Goal: Information Seeking & Learning: Learn about a topic

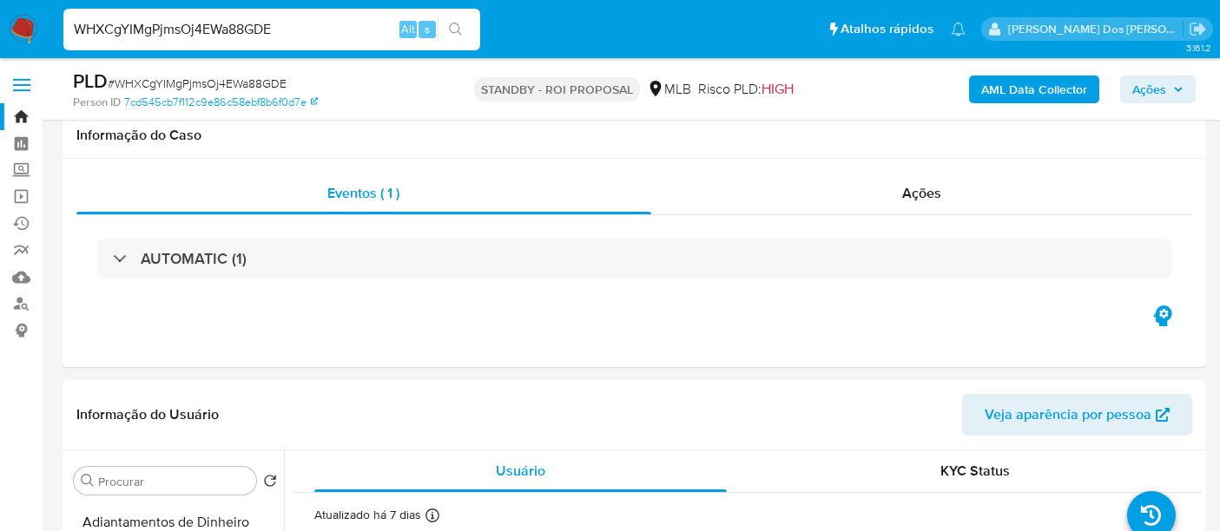
select select "10"
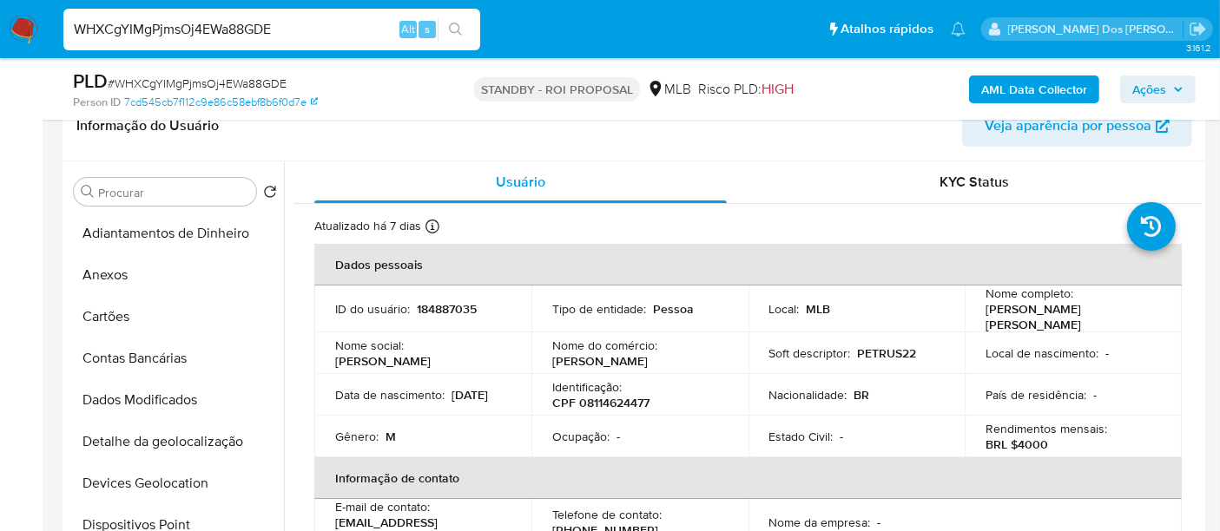
scroll to position [674, 0]
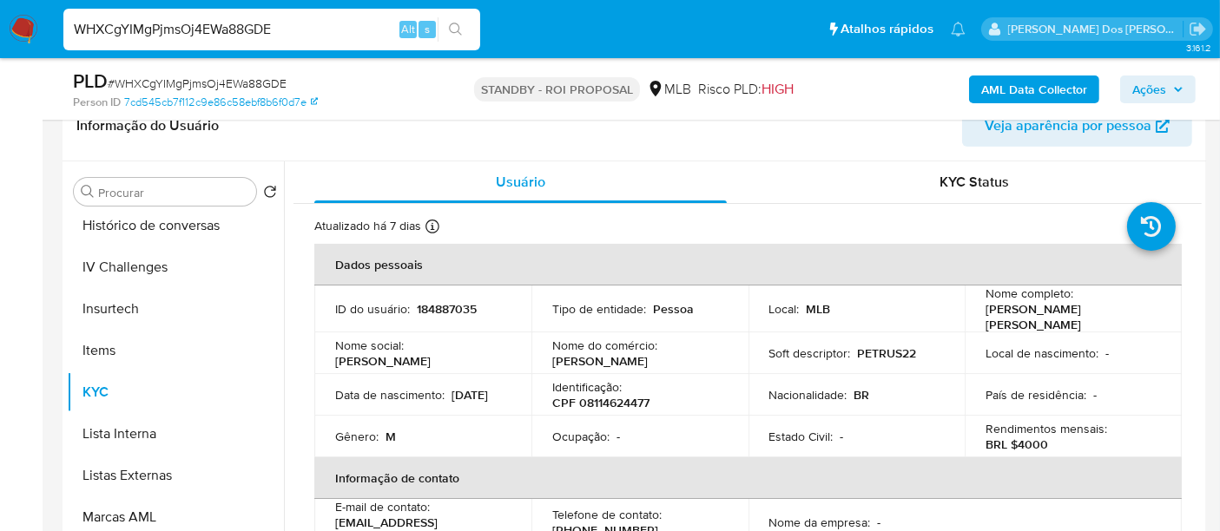
drag, startPoint x: 0, startPoint y: 0, endPoint x: 231, endPoint y: 29, distance: 232.7
click at [231, 29] on input "WHXCgYIMgPjmsOj4EWa88GDE" at bounding box center [271, 29] width 417 height 23
type input "W82UU85OdqHW0CKSnT9h6o3E"
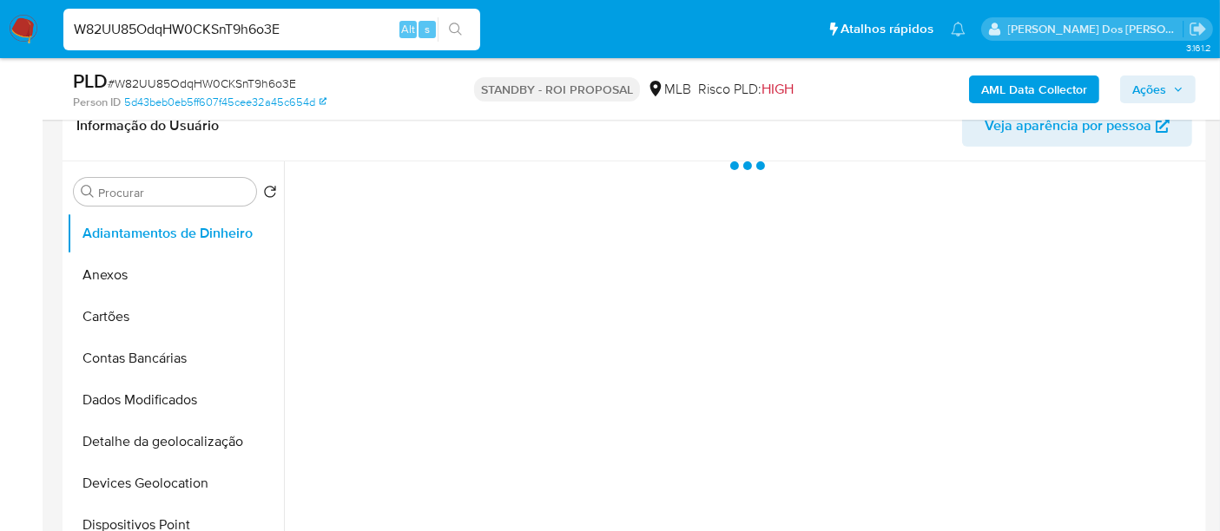
select select "10"
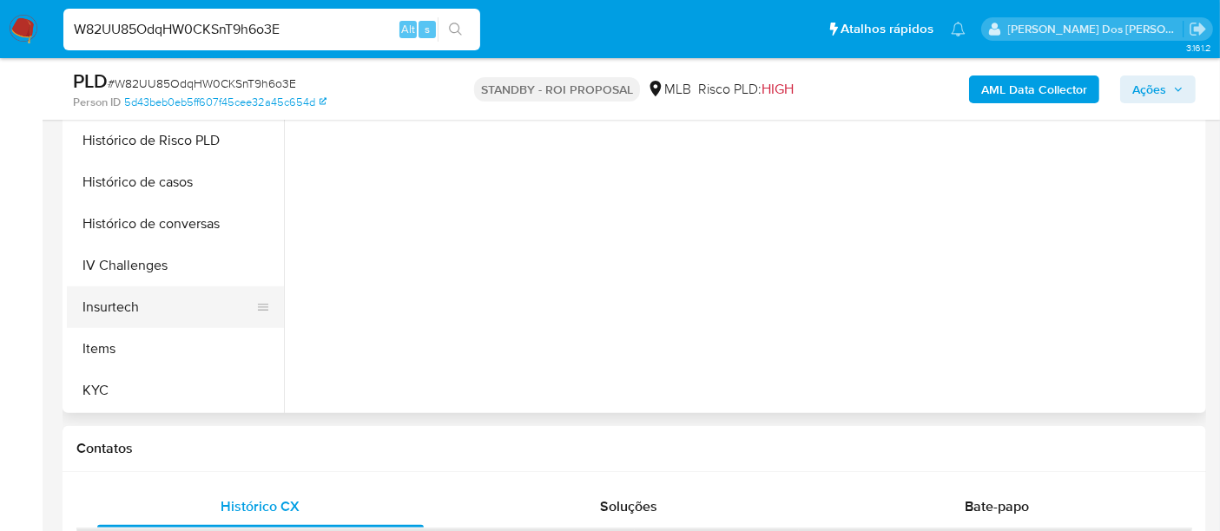
scroll to position [578, 0]
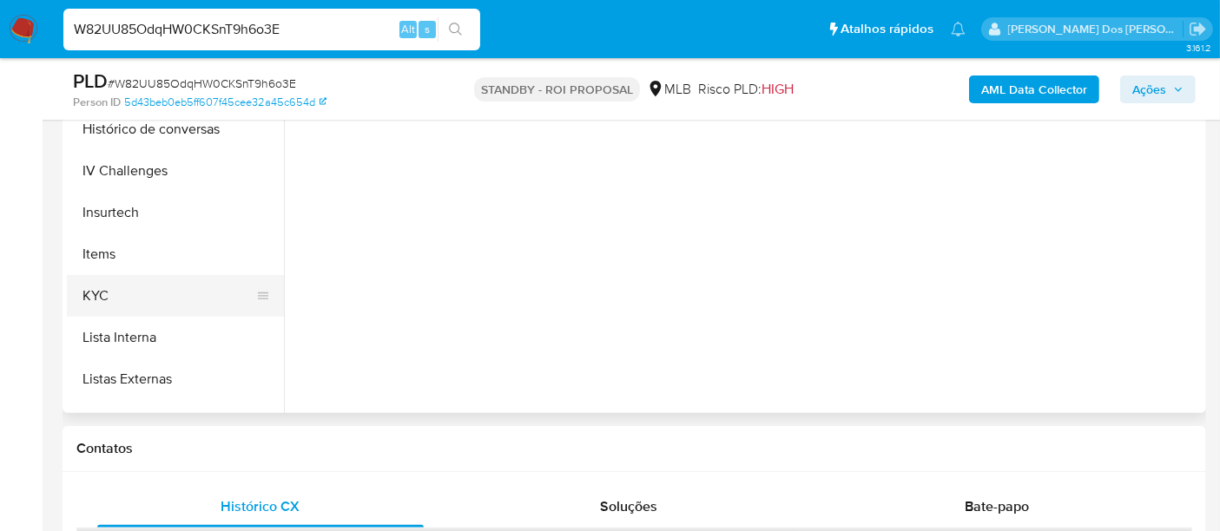
click at [92, 288] on button "KYC" at bounding box center [168, 296] width 203 height 42
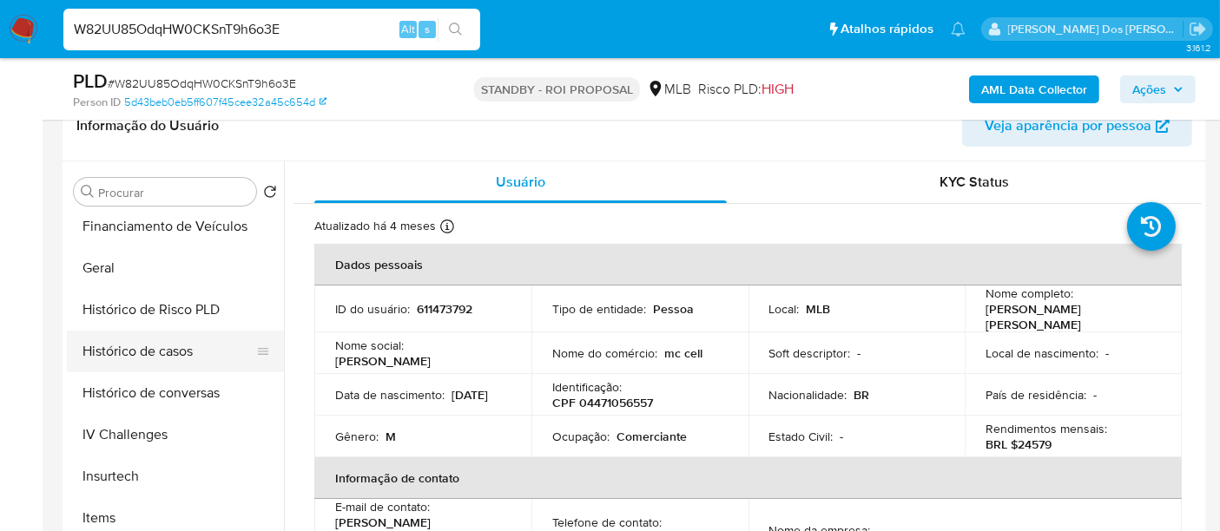
scroll to position [482, 0]
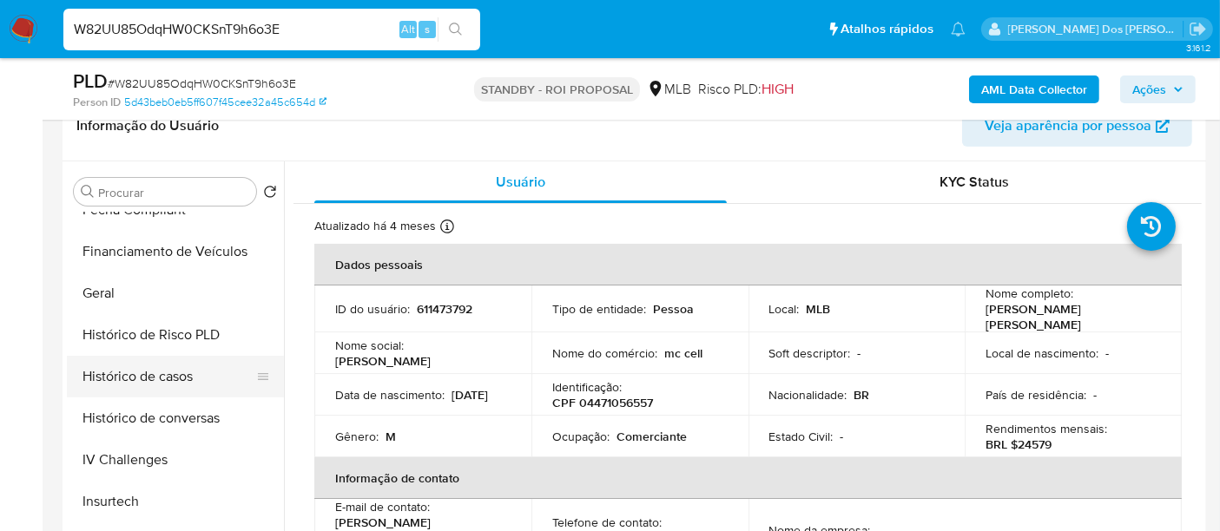
click at [171, 381] on button "Histórico de casos" at bounding box center [168, 377] width 203 height 42
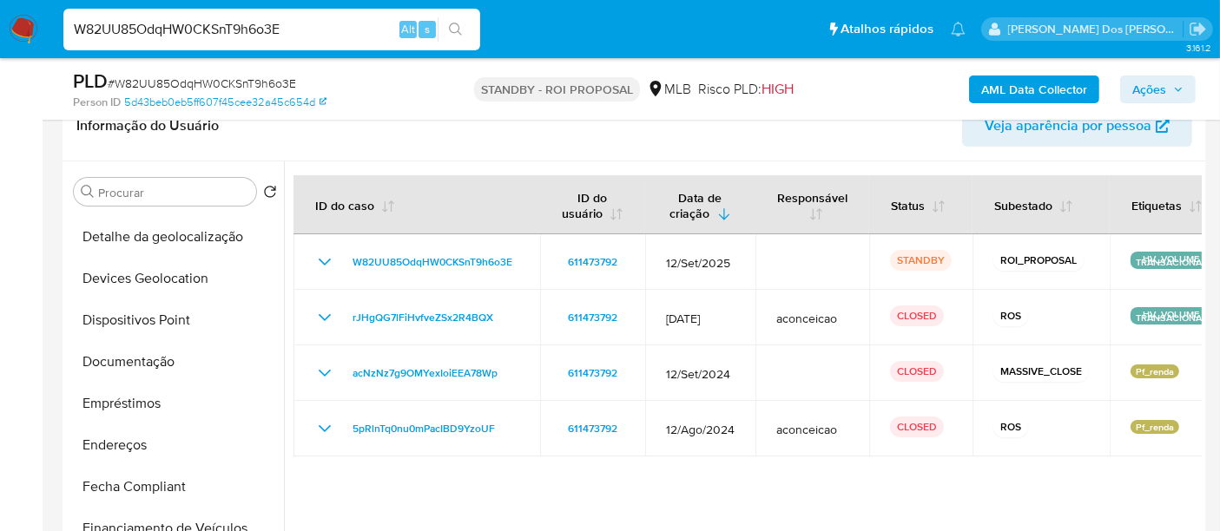
scroll to position [193, 0]
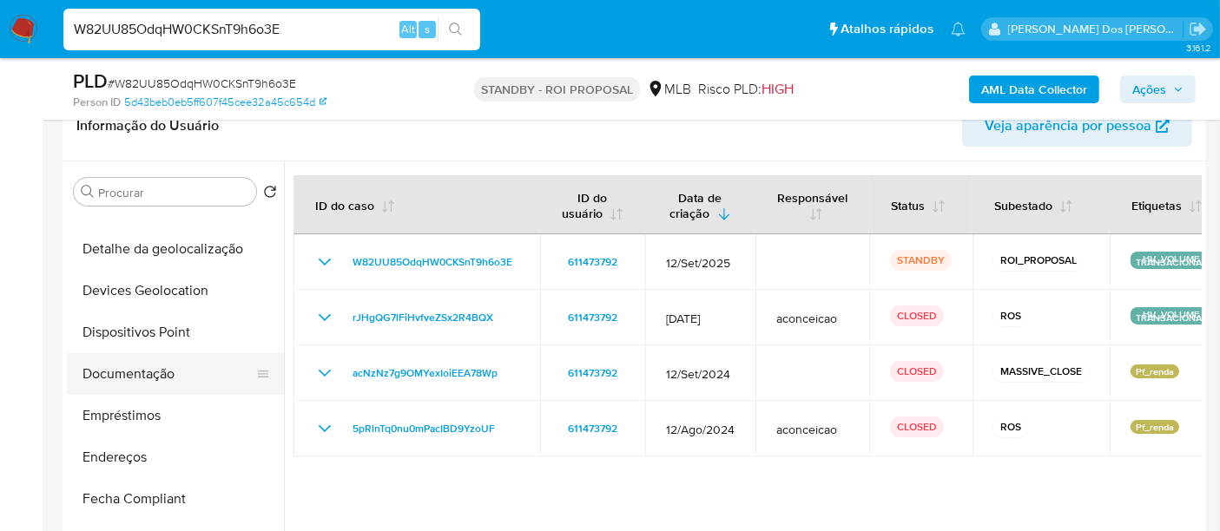
click at [149, 384] on button "Documentação" at bounding box center [168, 374] width 203 height 42
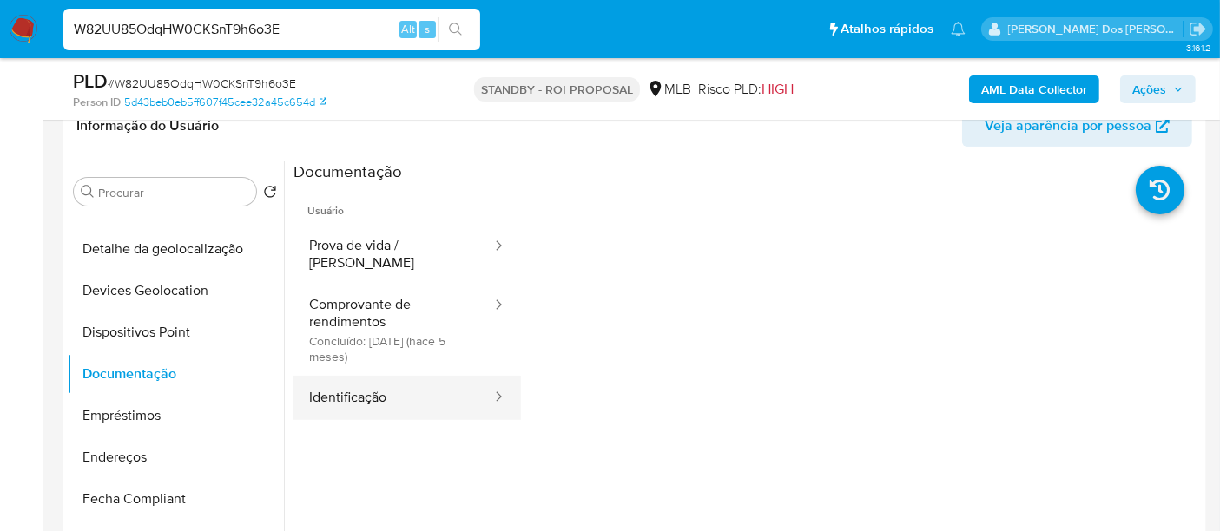
click at [330, 383] on button "Identificação" at bounding box center [393, 398] width 200 height 44
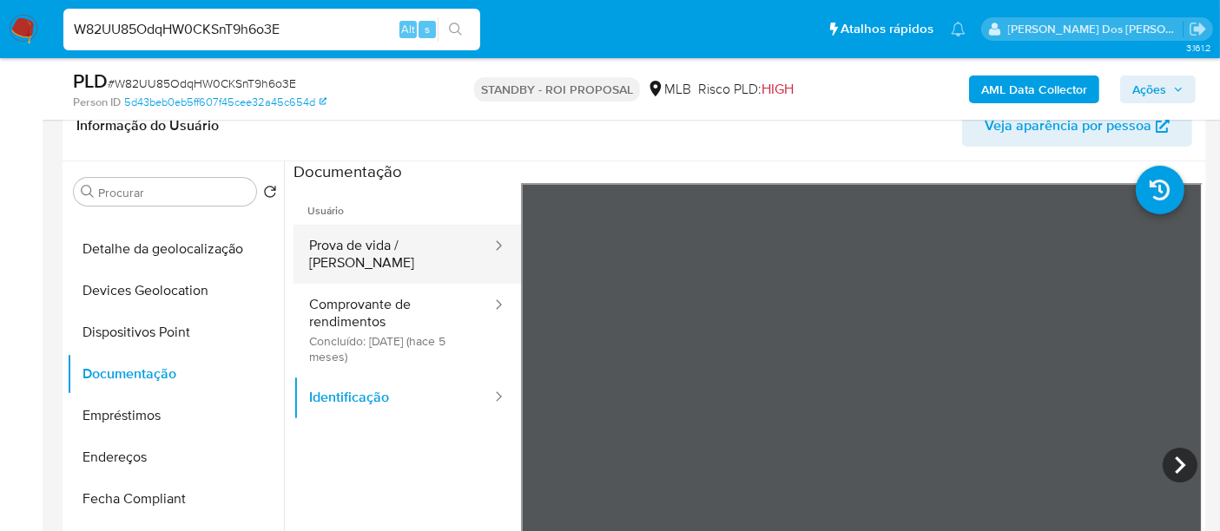
click at [391, 227] on button "Prova de vida / [PERSON_NAME]" at bounding box center [393, 254] width 200 height 59
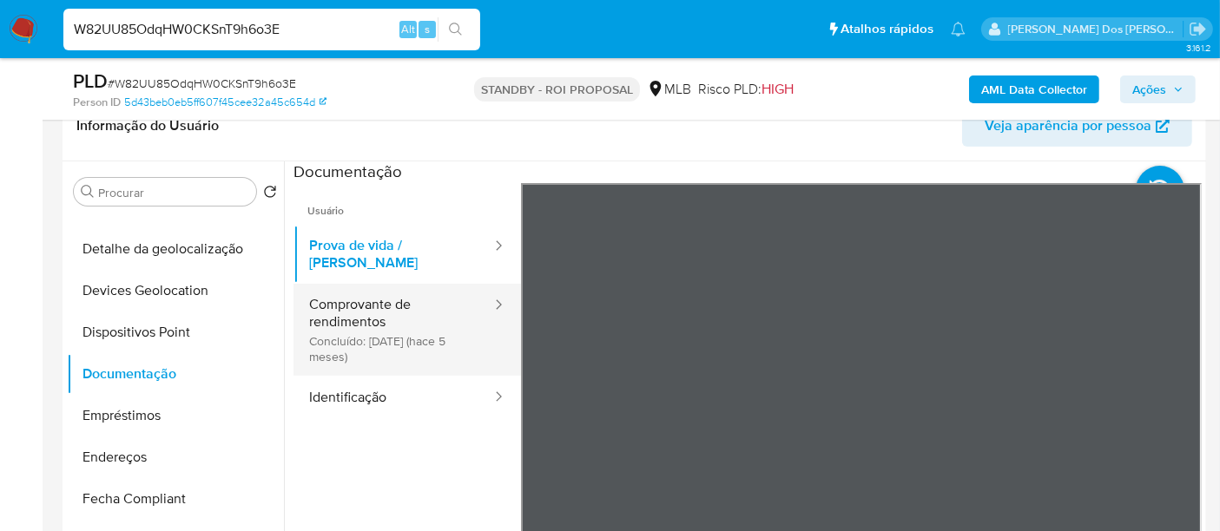
click at [382, 317] on button "Comprovante de rendimentos Concluído: [DATE] (hace 5 meses)" at bounding box center [393, 330] width 200 height 92
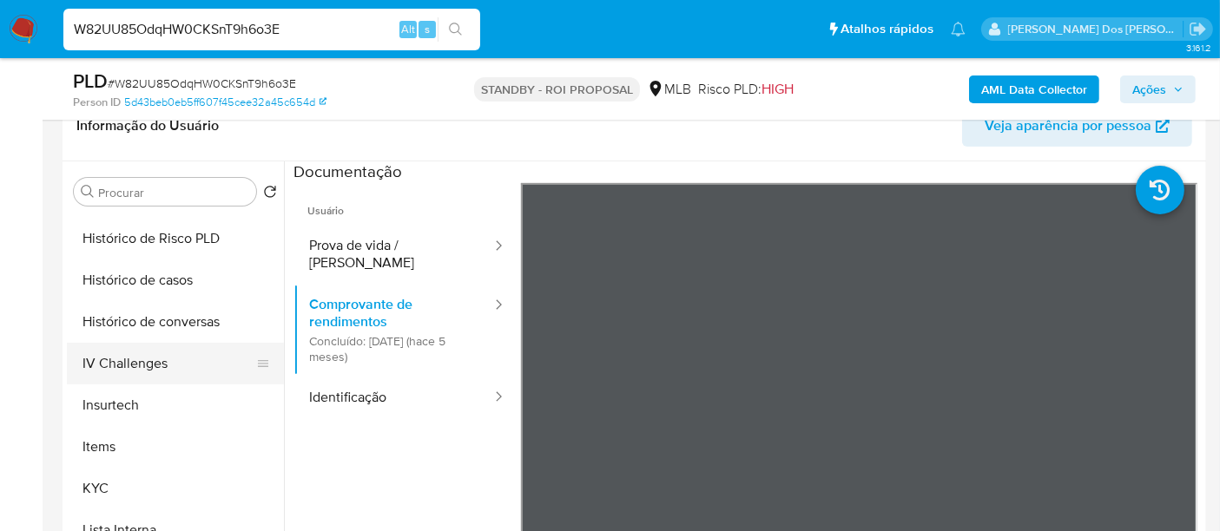
scroll to position [868, 0]
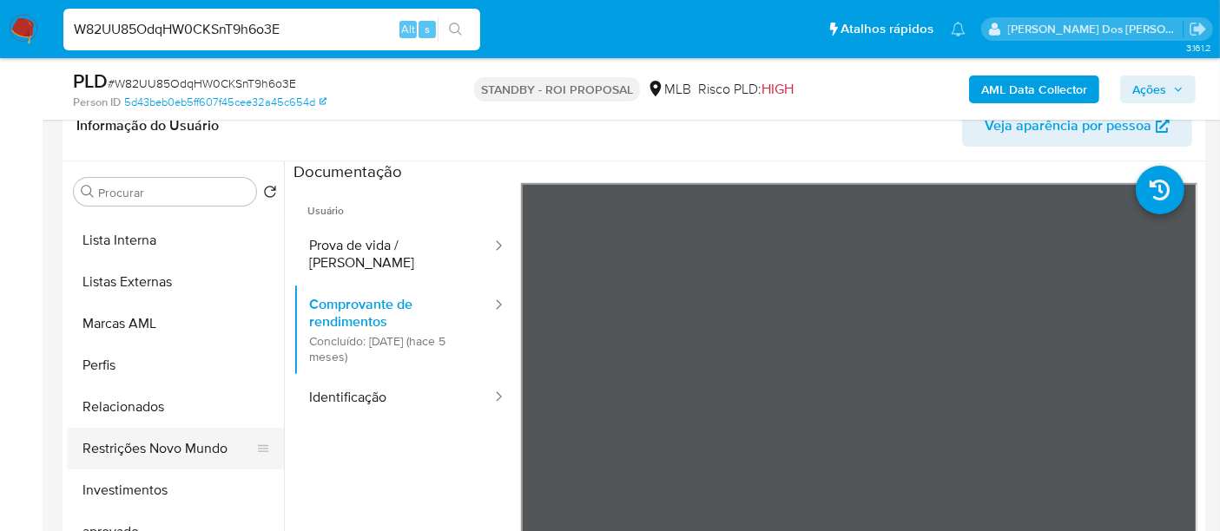
click at [168, 453] on button "Restrições Novo Mundo" at bounding box center [168, 449] width 203 height 42
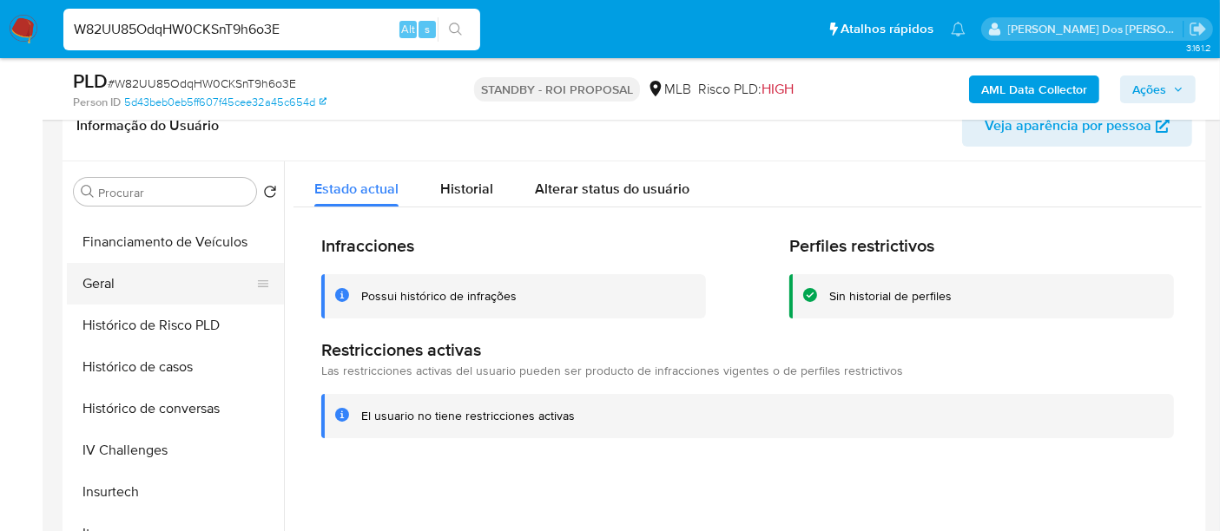
scroll to position [385, 0]
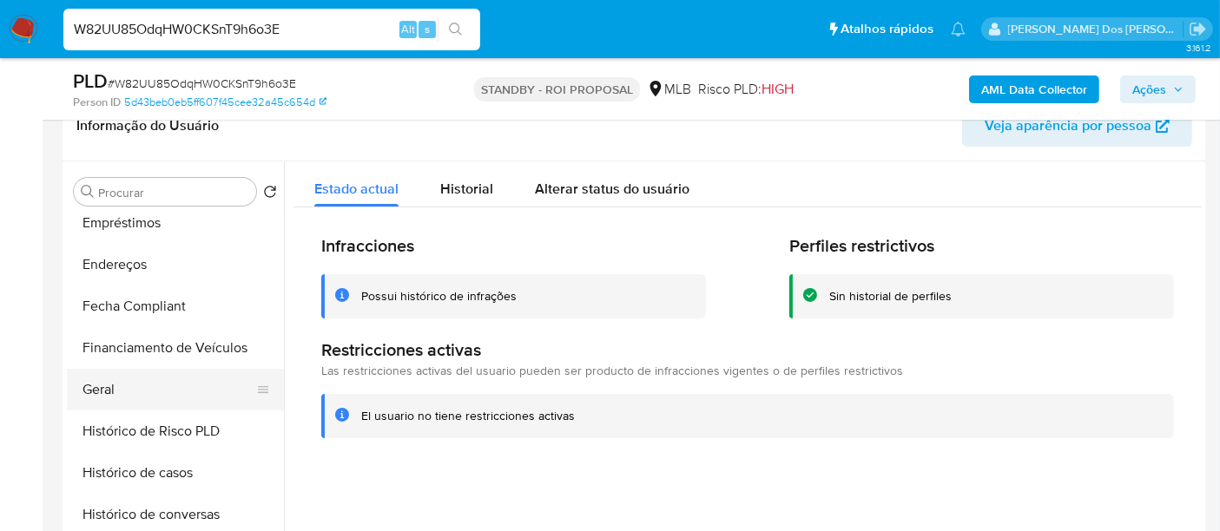
click at [109, 391] on button "Geral" at bounding box center [168, 390] width 203 height 42
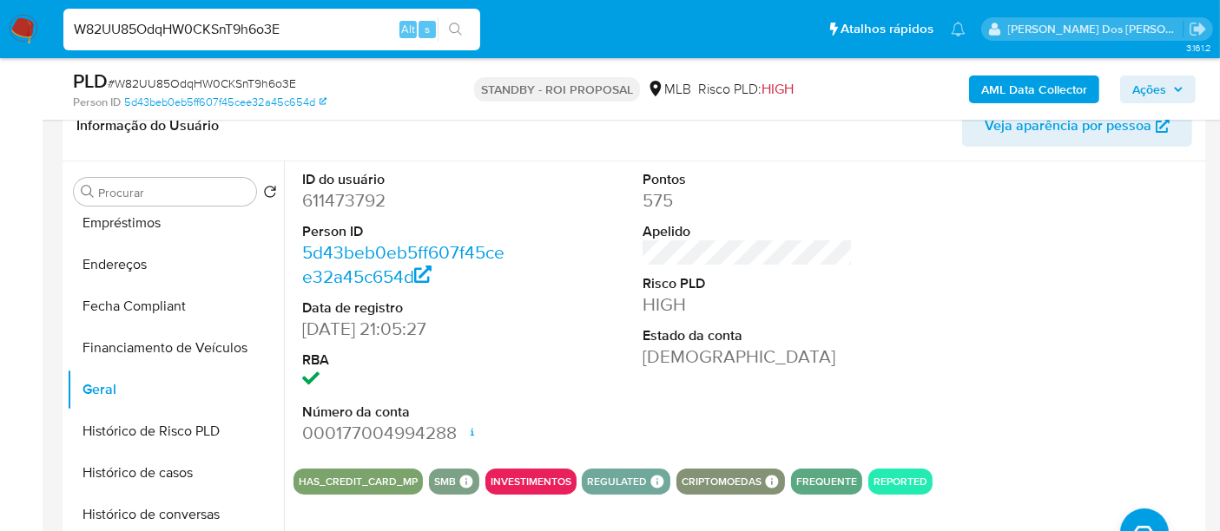
click at [285, 28] on input "W82UU85OdqHW0CKSnT9h6o3E" at bounding box center [271, 29] width 417 height 23
paste input "IraTKcGXveBOjOiEWZbuo9B6"
type input "IraTKcGXveBOjOiEWZbuo9B6"
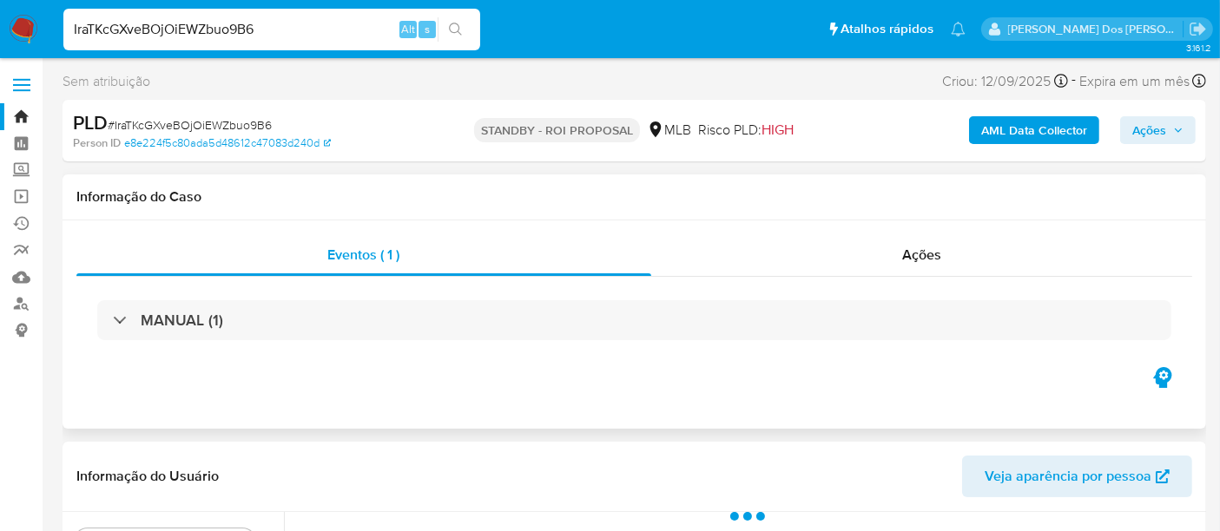
select select "10"
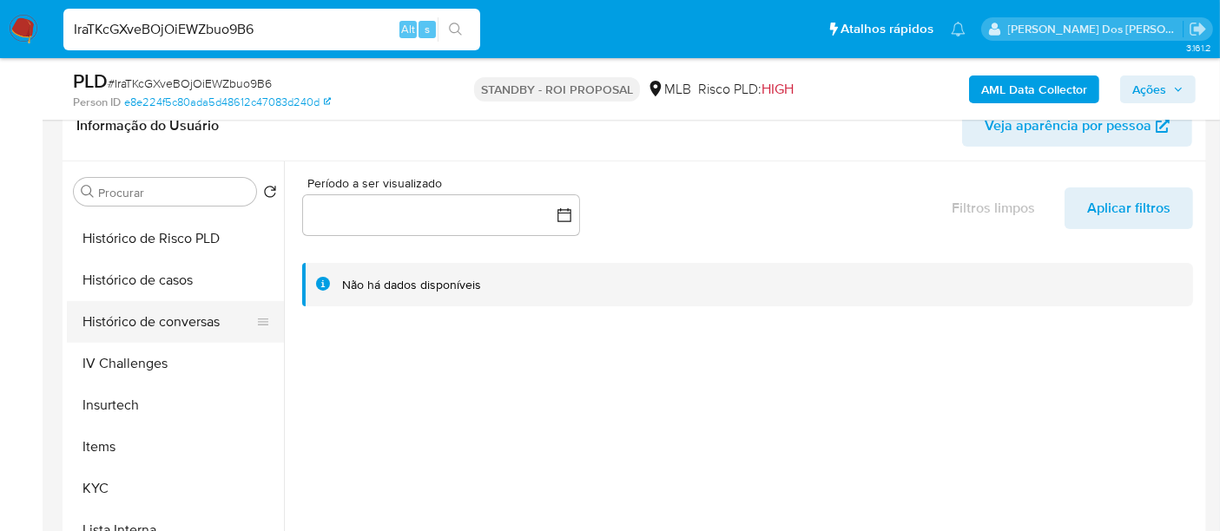
scroll to position [674, 0]
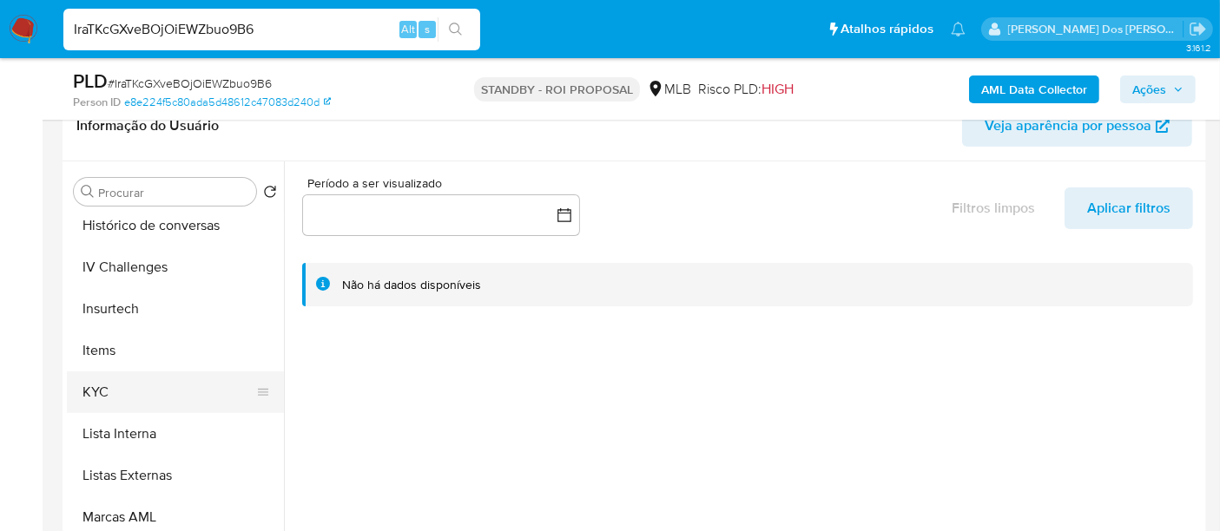
click at [82, 385] on button "KYC" at bounding box center [168, 393] width 203 height 42
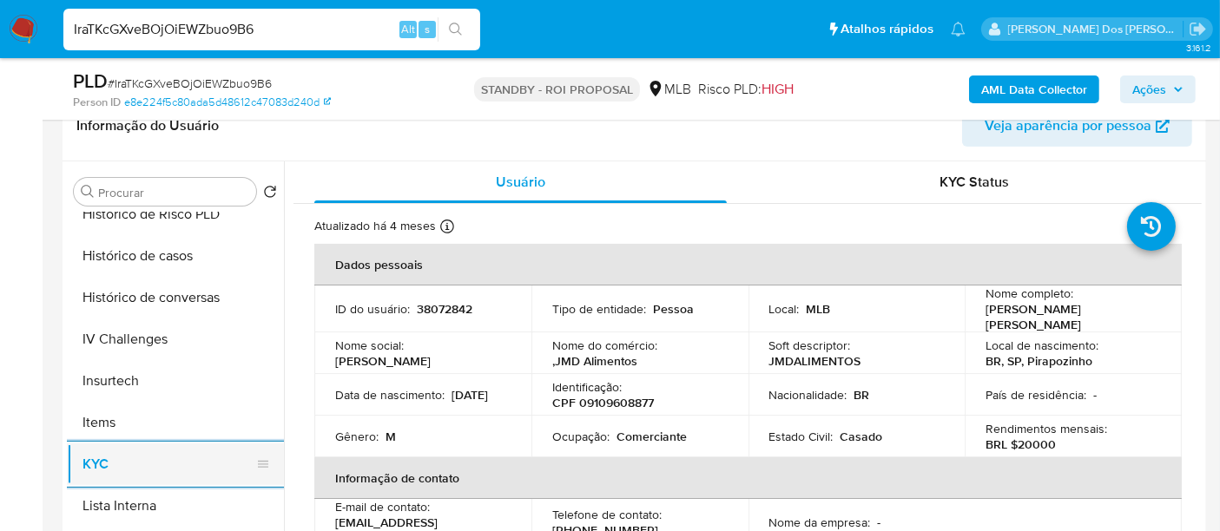
scroll to position [578, 0]
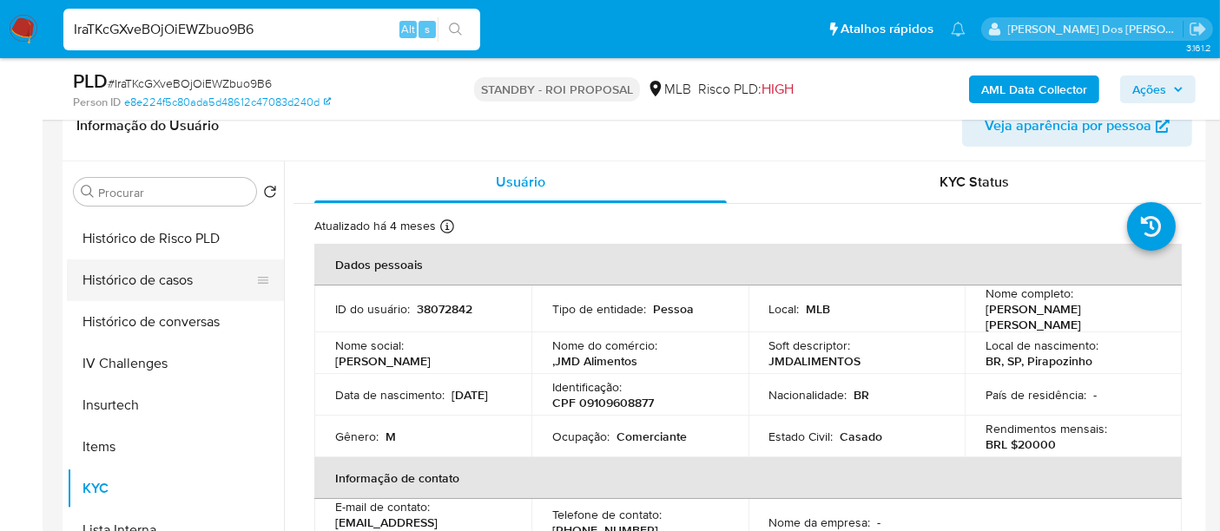
click at [146, 285] on button "Histórico de casos" at bounding box center [168, 281] width 203 height 42
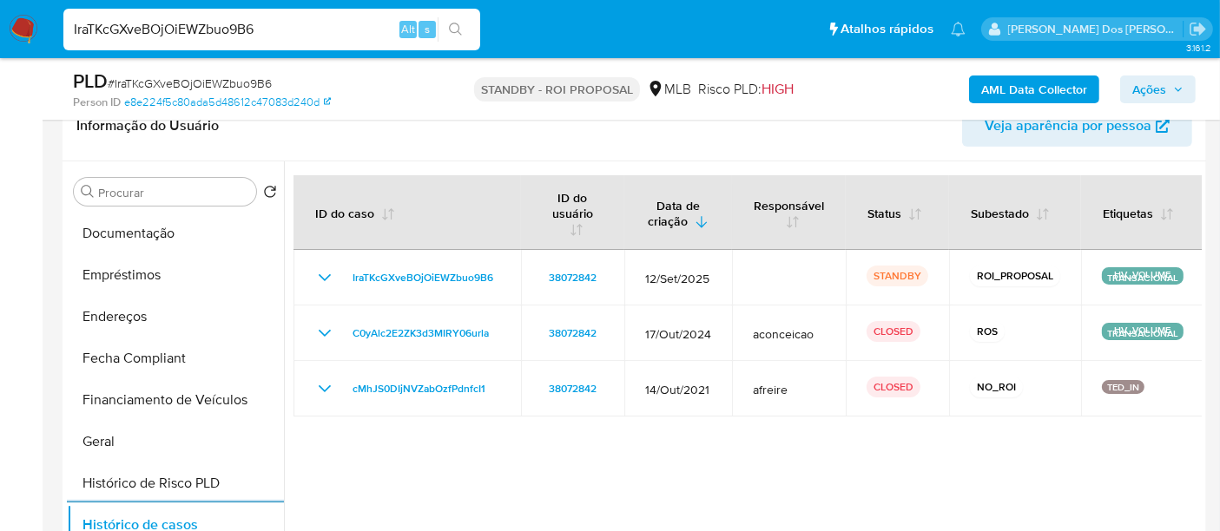
scroll to position [289, 0]
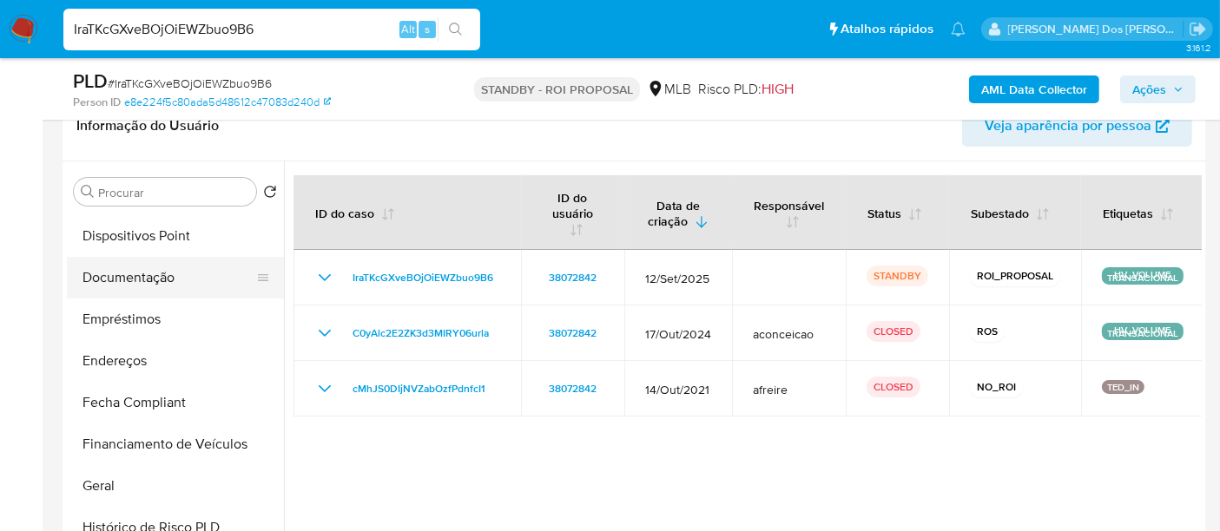
click at [158, 280] on button "Documentação" at bounding box center [168, 278] width 203 height 42
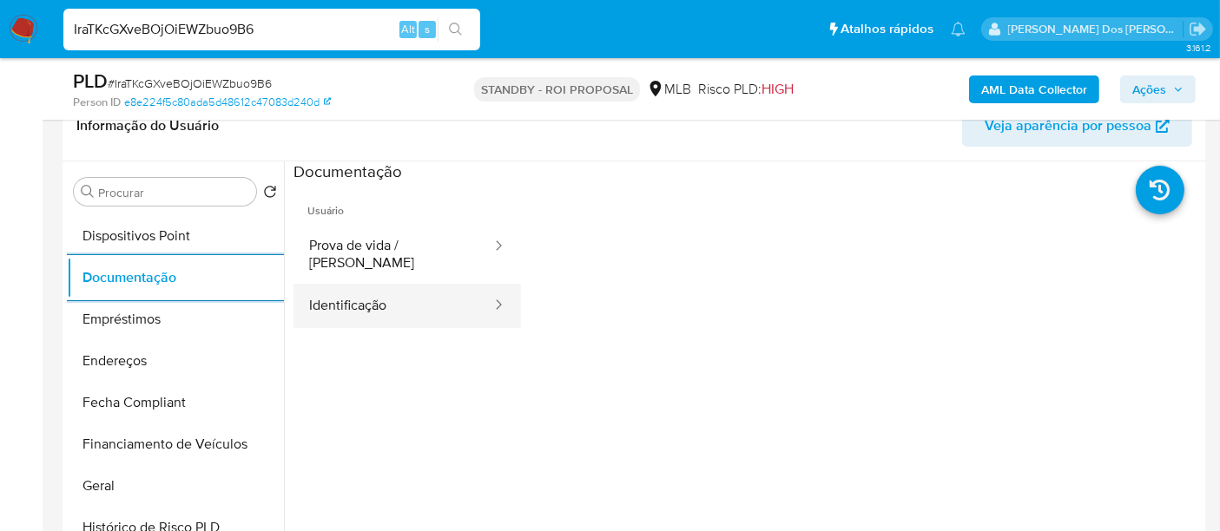
click at [395, 299] on button "Identificação" at bounding box center [393, 306] width 200 height 44
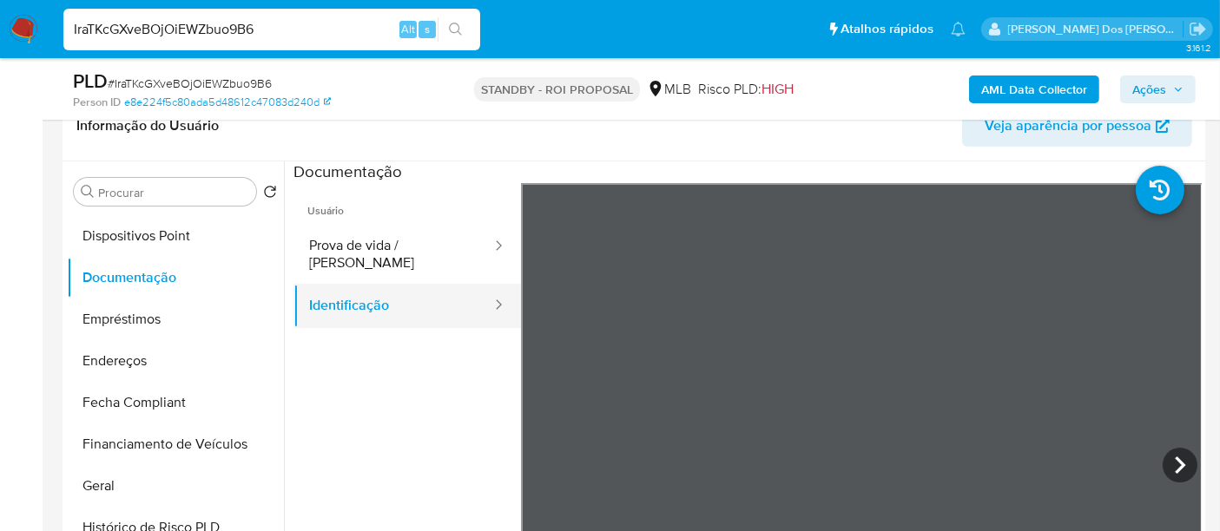
drag, startPoint x: 384, startPoint y: 248, endPoint x: 492, endPoint y: 279, distance: 112.7
click at [384, 247] on button "Prova de vida / [PERSON_NAME]" at bounding box center [393, 254] width 200 height 59
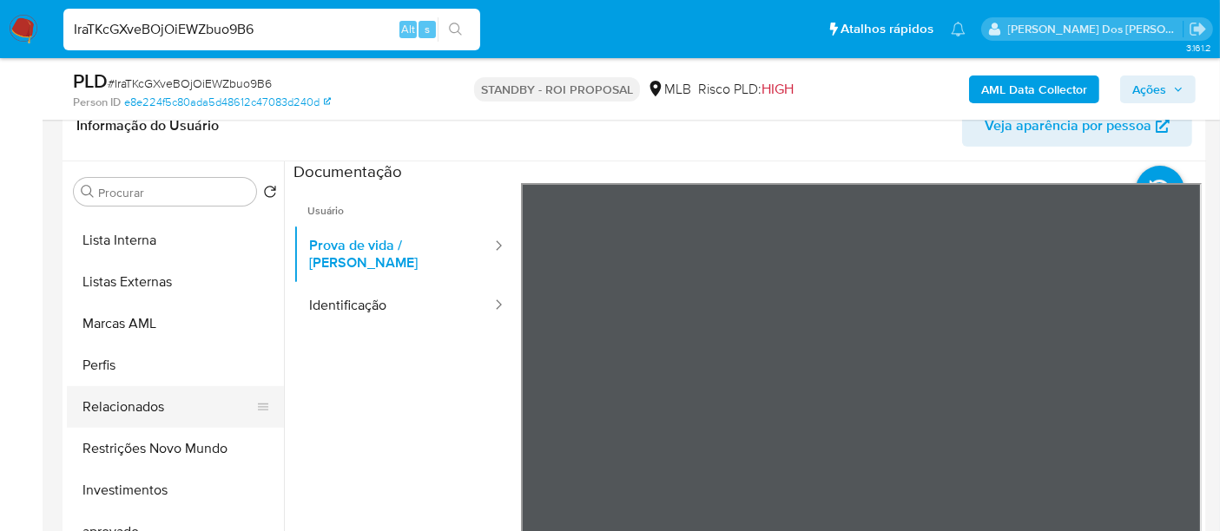
scroll to position [899, 0]
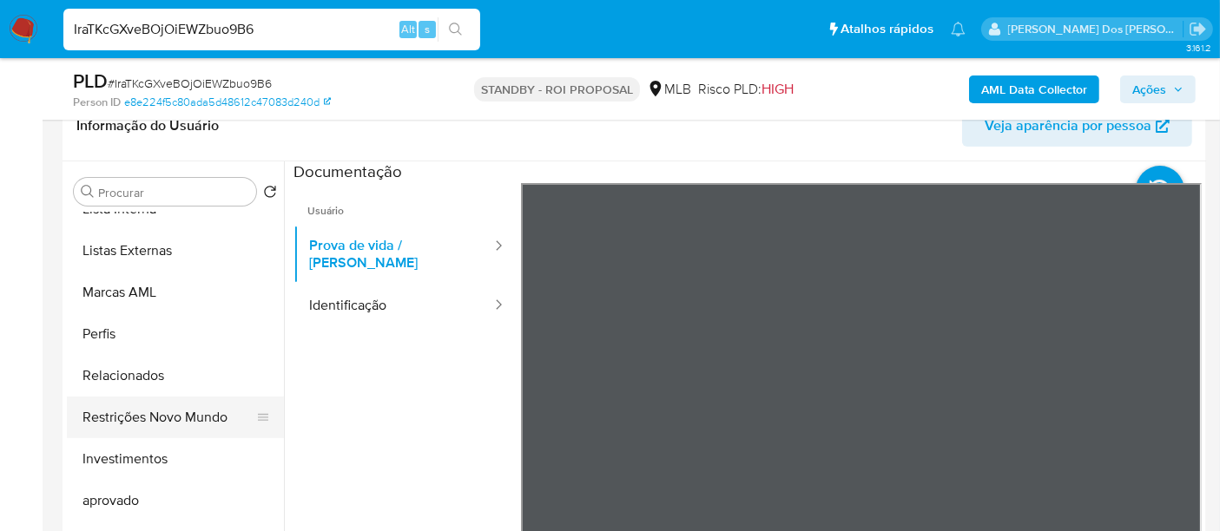
click at [163, 418] on button "Restrições Novo Mundo" at bounding box center [168, 418] width 203 height 42
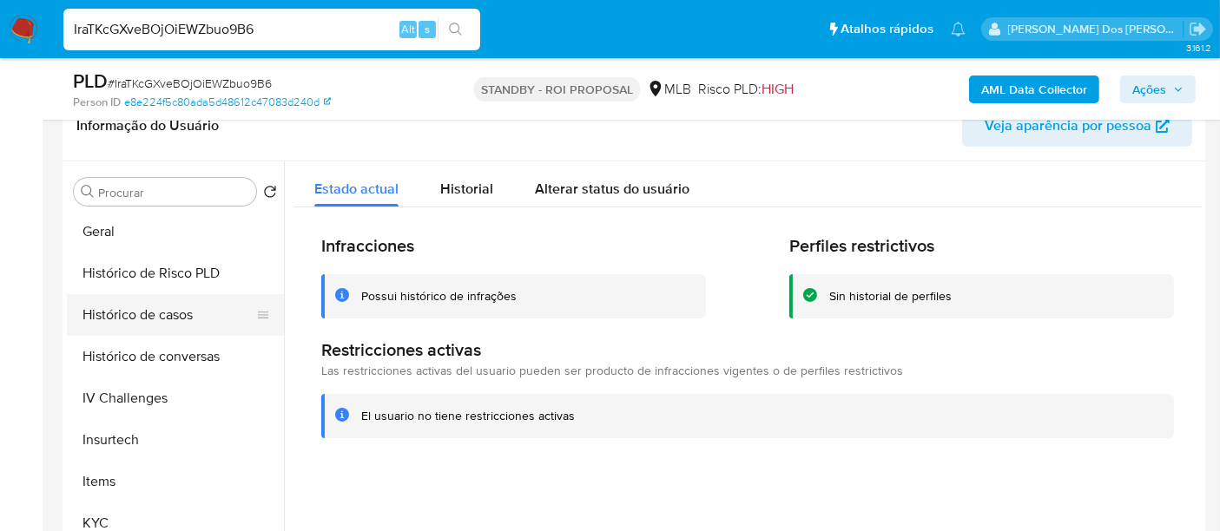
scroll to position [513, 0]
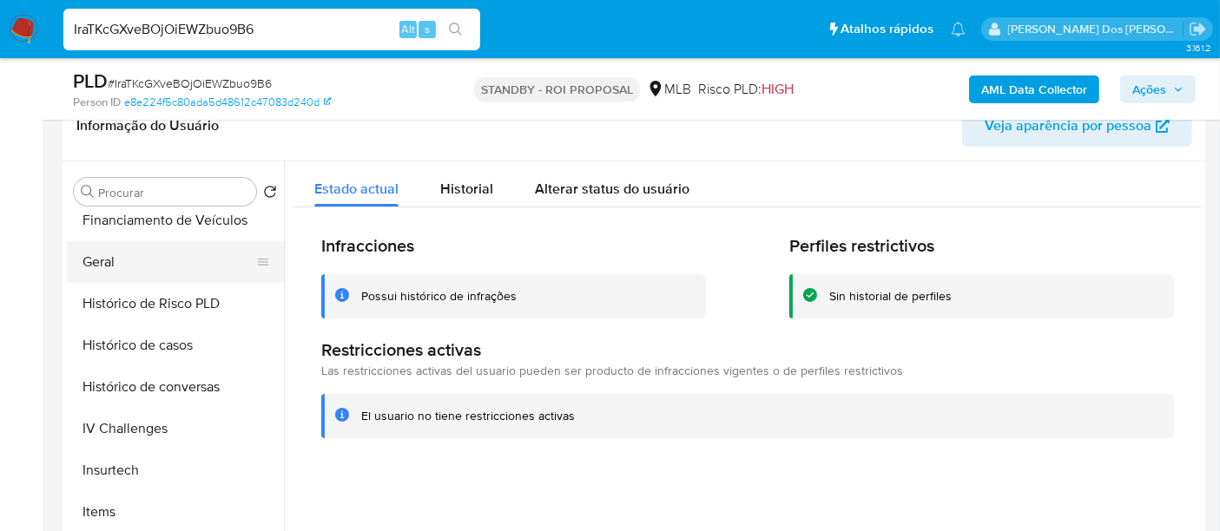
click at [102, 266] on button "Geral" at bounding box center [168, 262] width 203 height 42
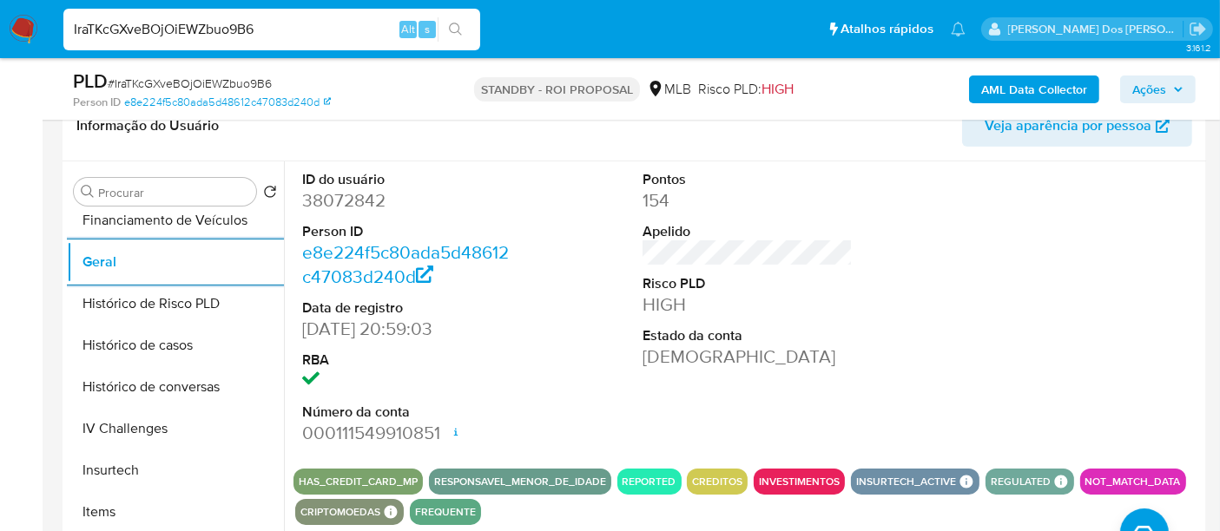
scroll to position [385, 0]
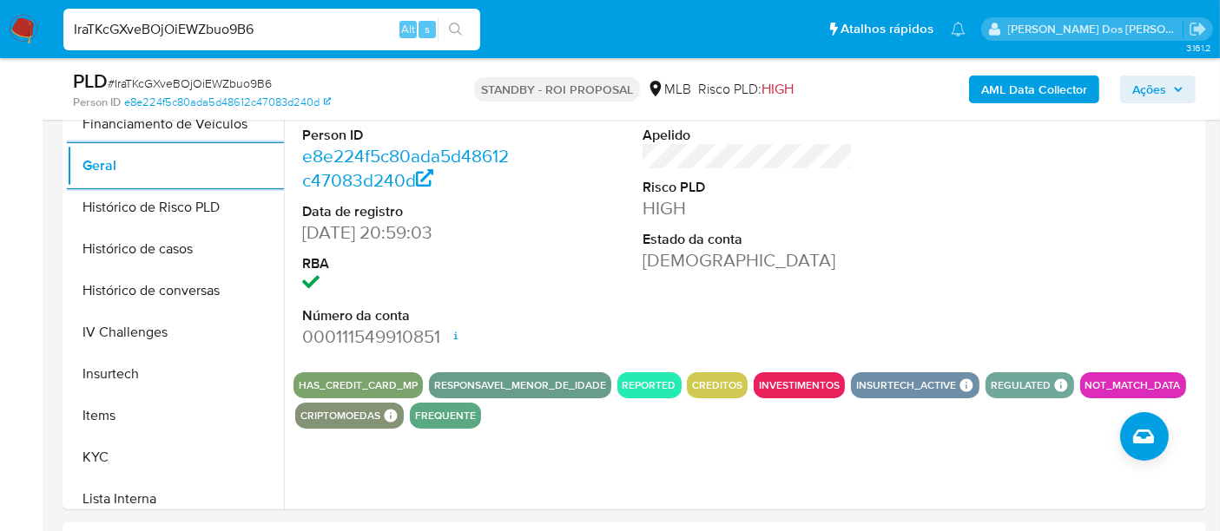
click at [290, 38] on input "IraTKcGXveBOjOiEWZbuo9B6" at bounding box center [271, 29] width 417 height 23
paste input "SFcmJRf3FigTeybPqook84Q4"
type input "SFcmJRf3FigTeybPqook84Q4"
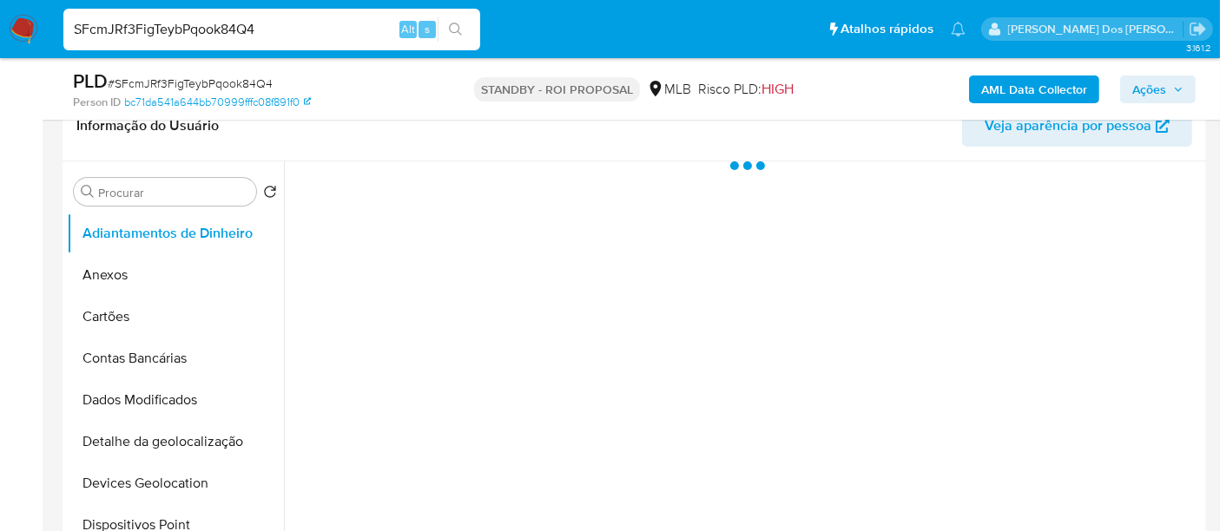
select select "10"
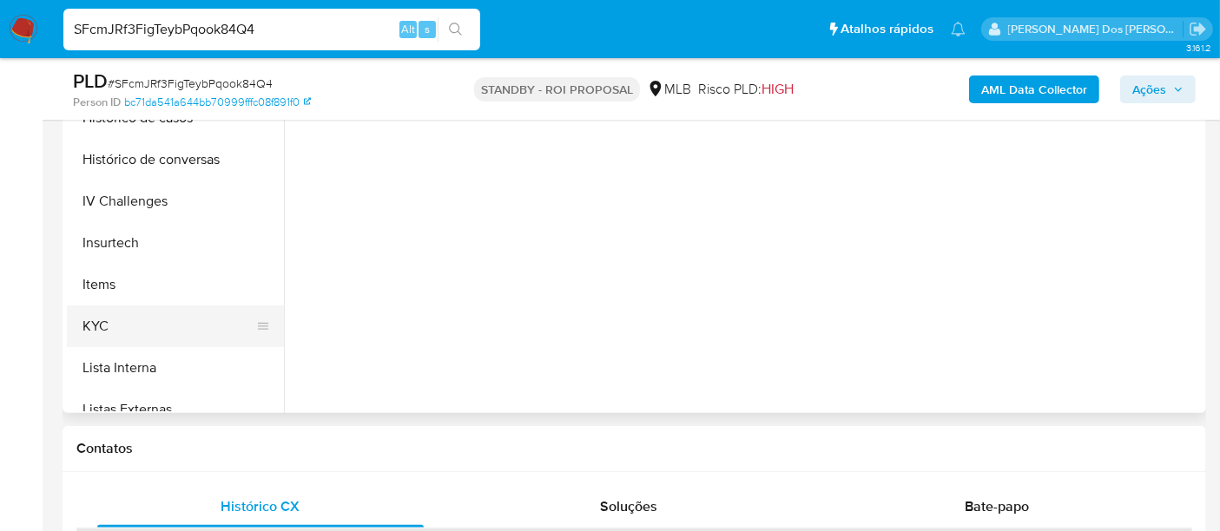
scroll to position [578, 0]
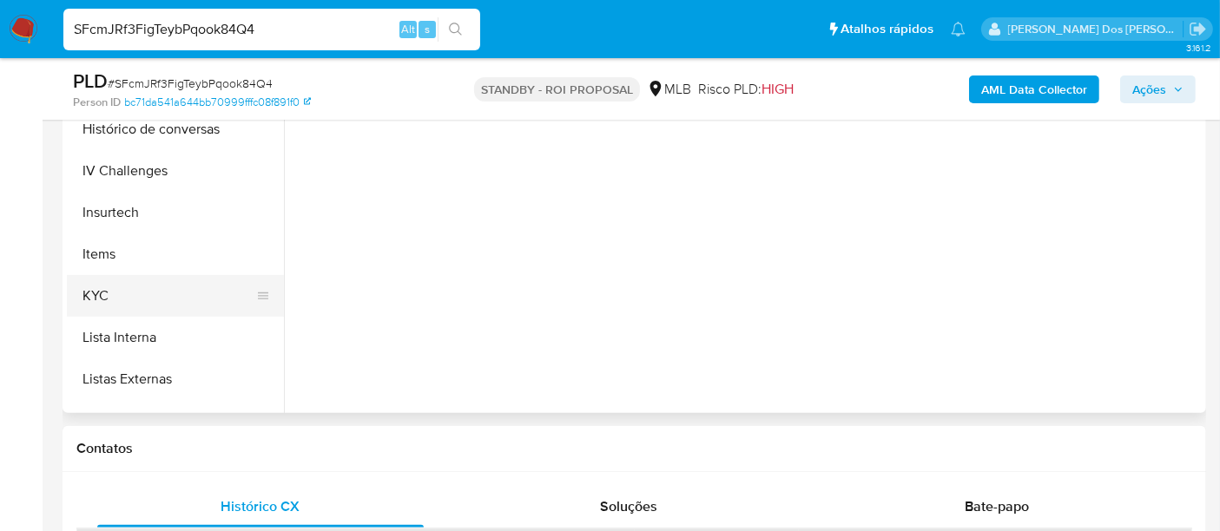
click at [101, 296] on button "KYC" at bounding box center [168, 296] width 203 height 42
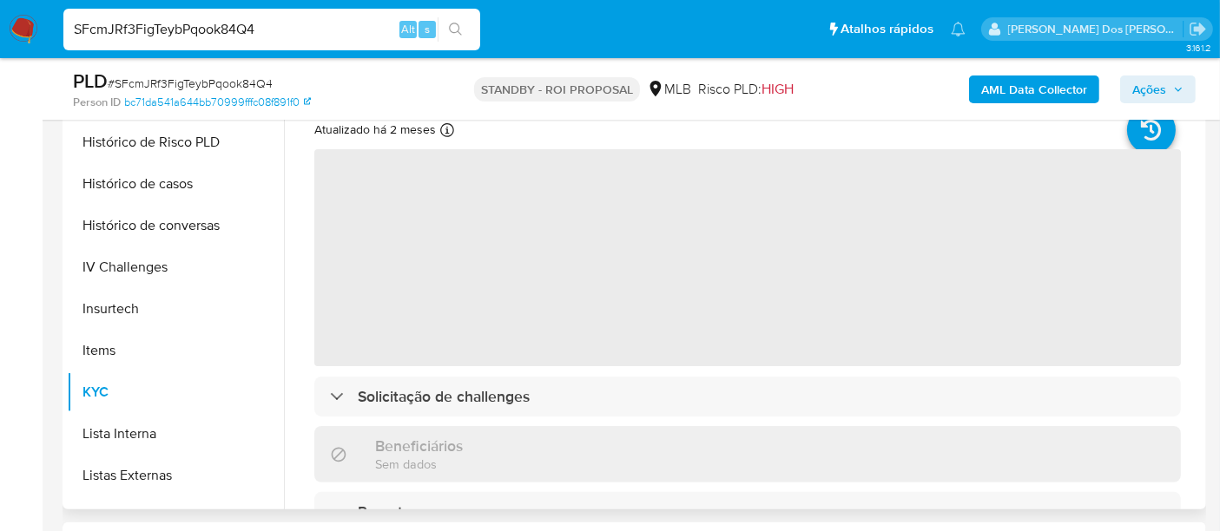
scroll to position [289, 0]
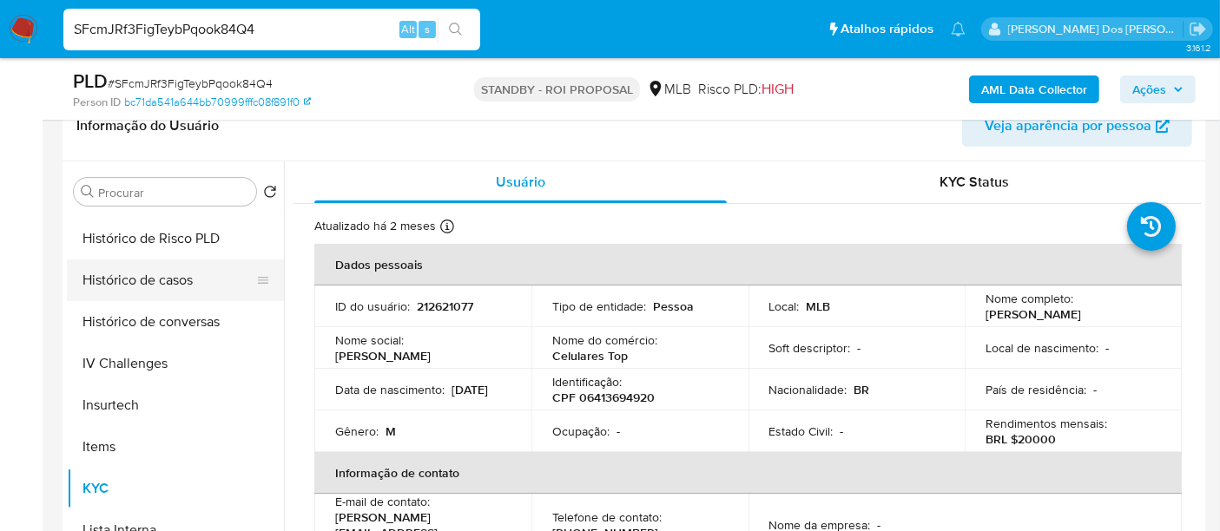
click at [161, 277] on button "Histórico de casos" at bounding box center [168, 281] width 203 height 42
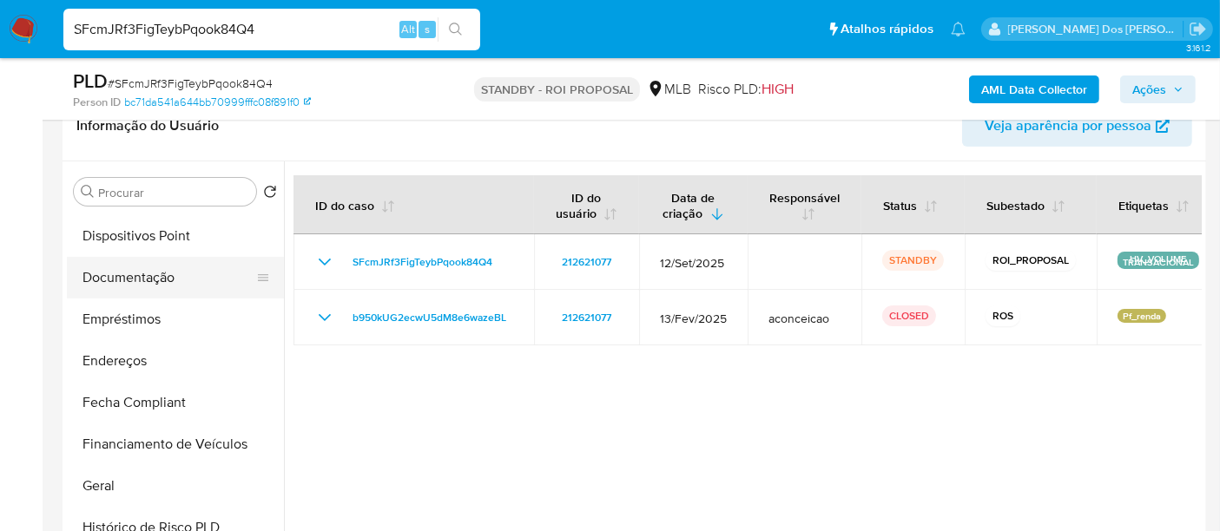
click at [133, 288] on button "Documentação" at bounding box center [168, 278] width 203 height 42
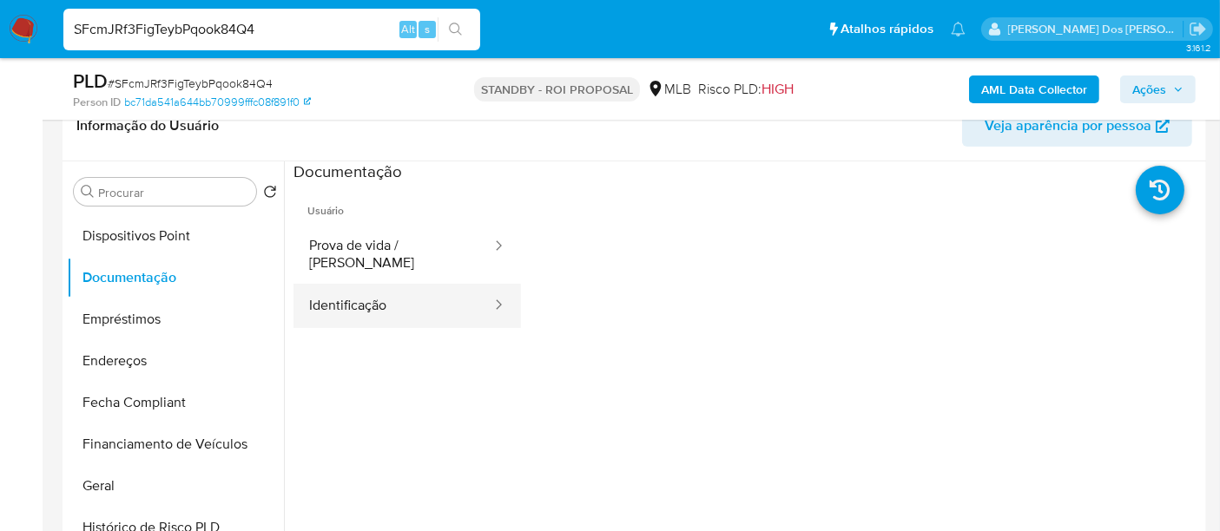
click at [339, 284] on button "Identificação" at bounding box center [393, 306] width 200 height 44
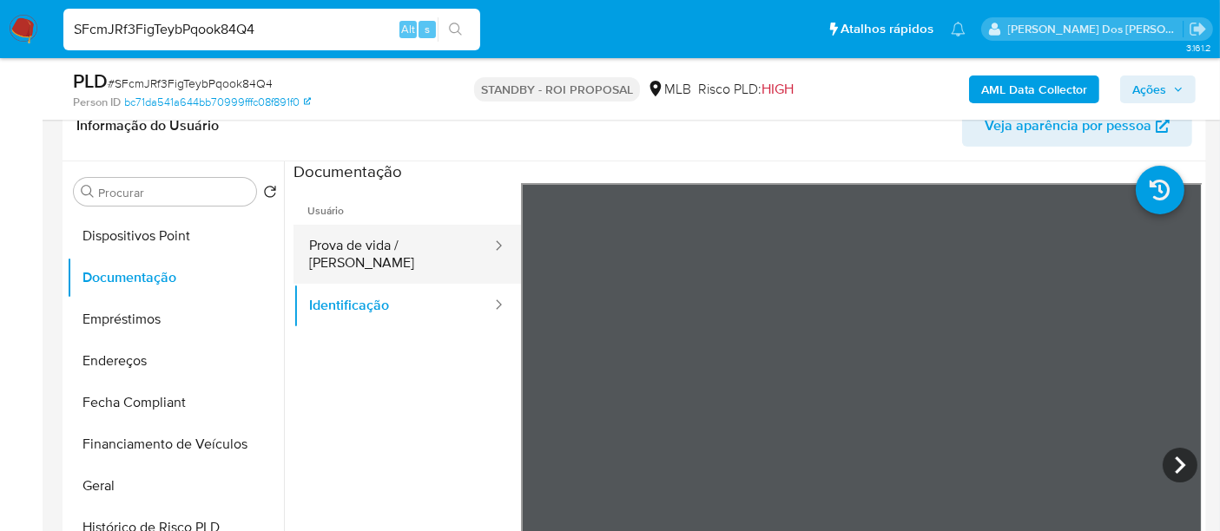
click at [418, 242] on button "Prova de vida / [PERSON_NAME]" at bounding box center [393, 254] width 200 height 59
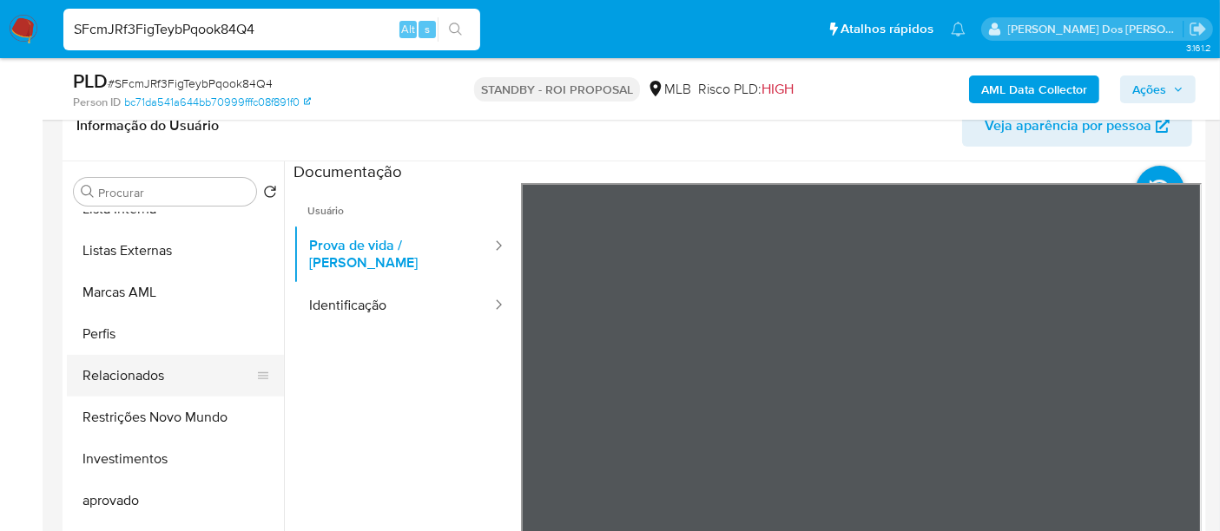
scroll to position [898, 0]
click at [166, 415] on button "Restrições Novo Mundo" at bounding box center [168, 419] width 203 height 42
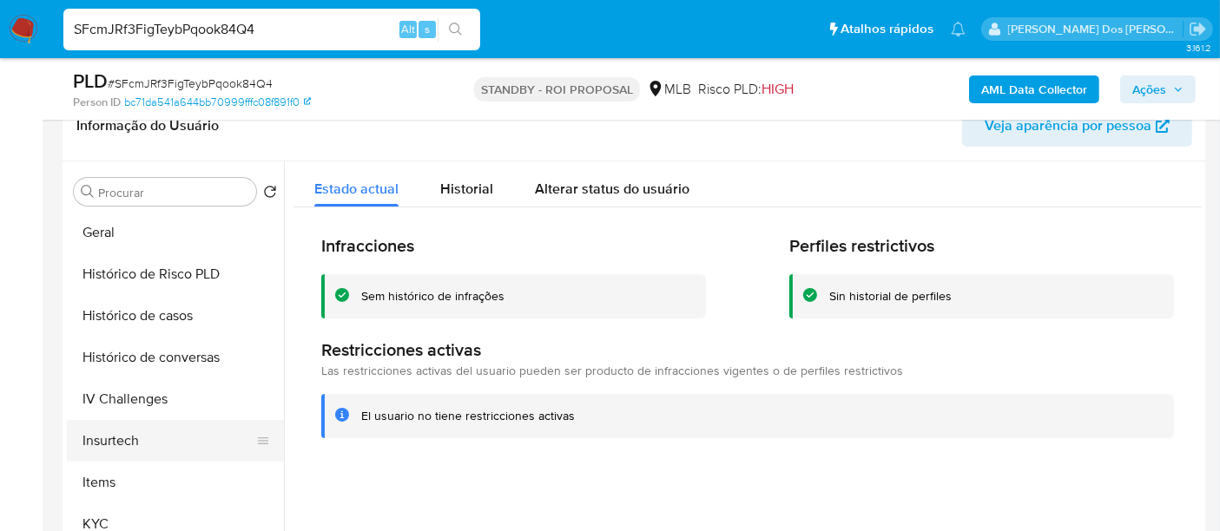
scroll to position [513, 0]
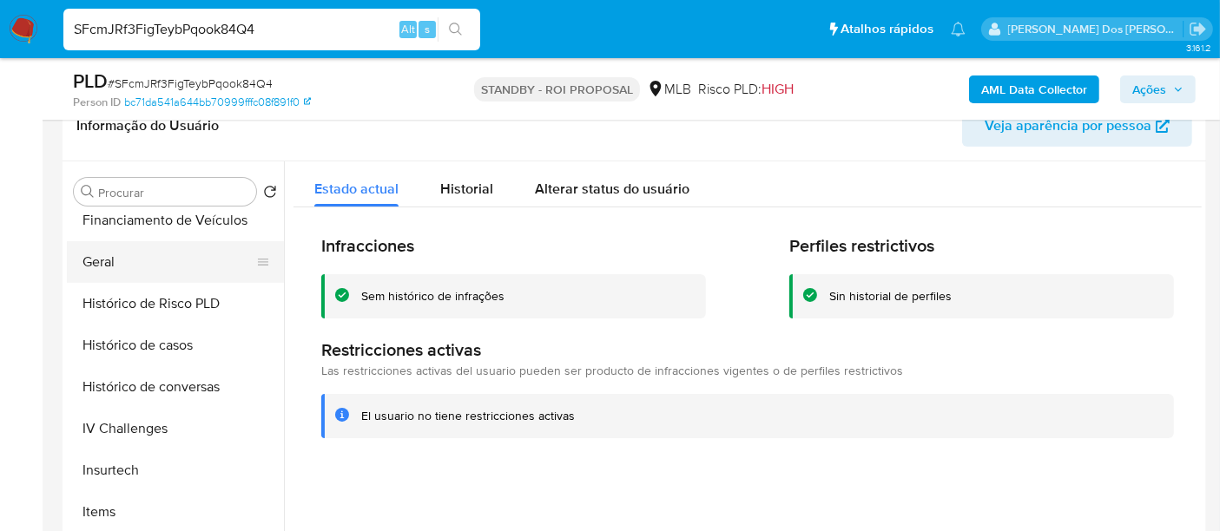
click at [110, 273] on button "Geral" at bounding box center [168, 262] width 203 height 42
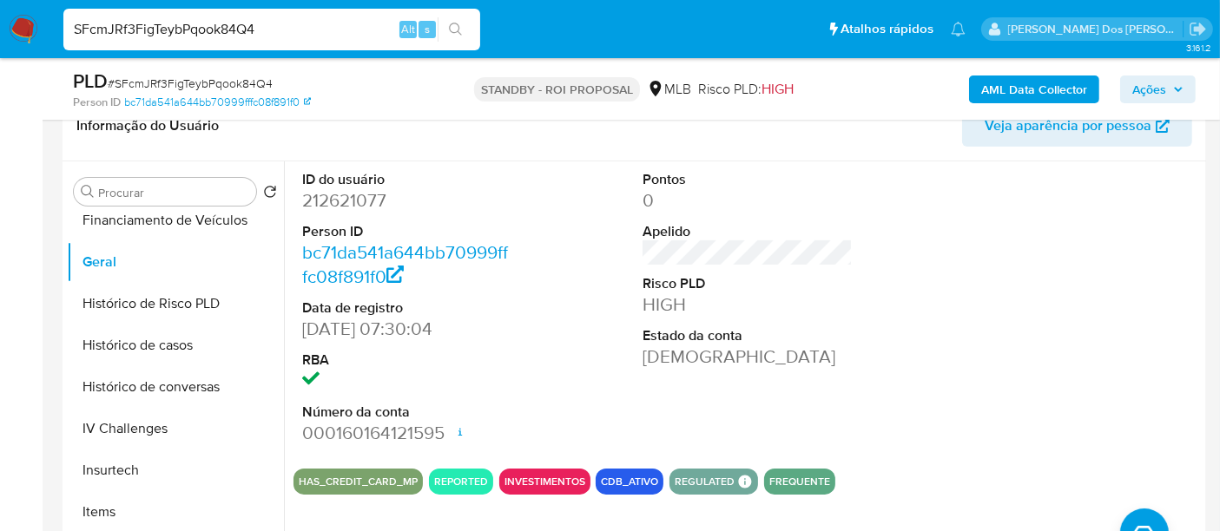
click at [277, 28] on input "SFcmJRf3FigTeybPqook84Q4" at bounding box center [271, 29] width 417 height 23
click at [278, 28] on input "SFcmJRf3FigTeybPqook84Q4" at bounding box center [271, 29] width 417 height 23
paste input "s9n9JDOYzzlShca2hHCMvlv"
type input "s9n9JDOYzzlShca2hHCMvlv4"
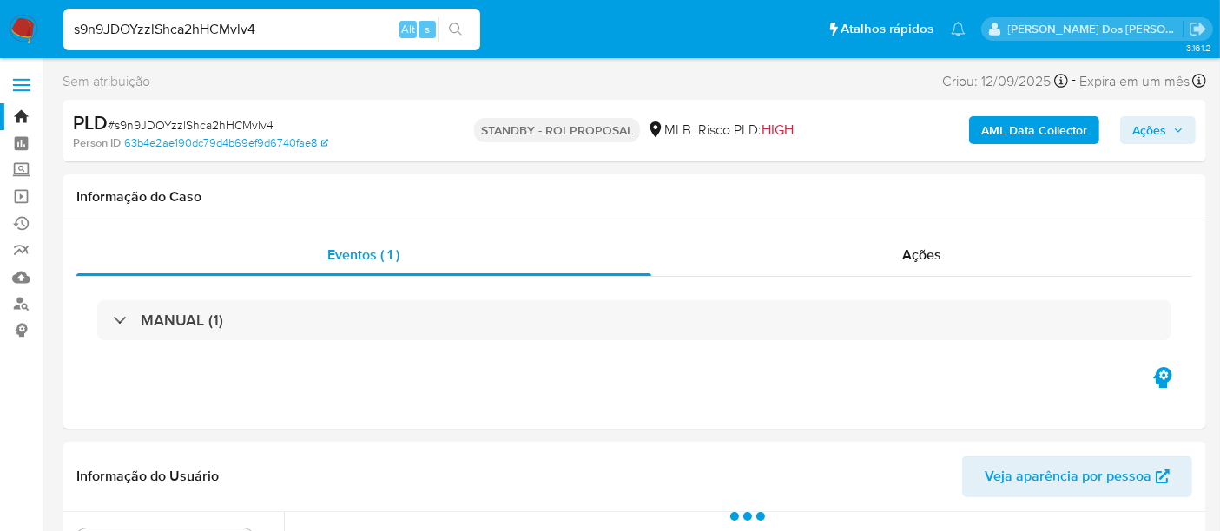
scroll to position [385, 0]
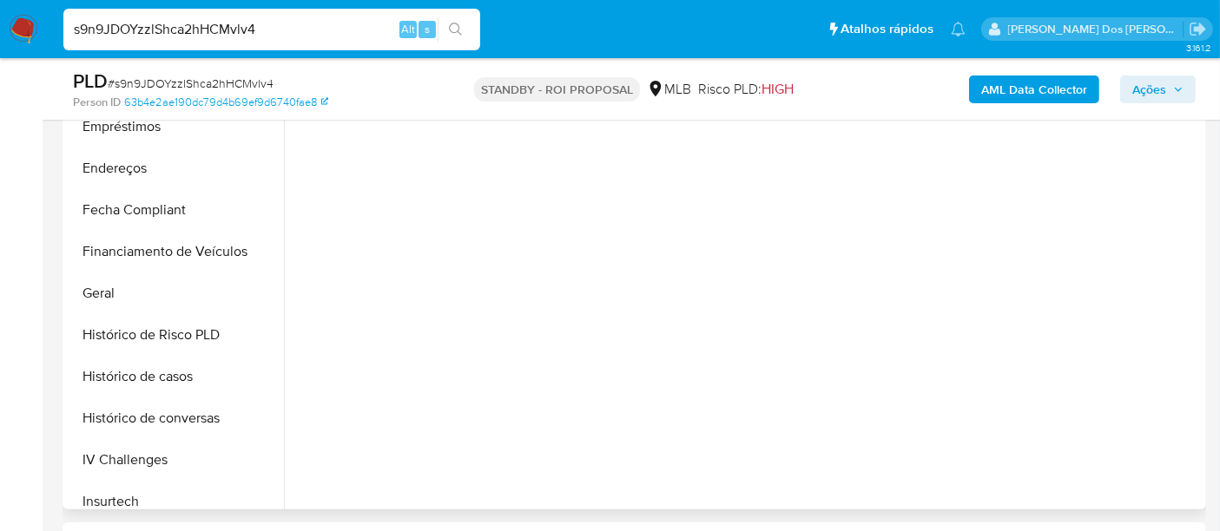
select select "10"
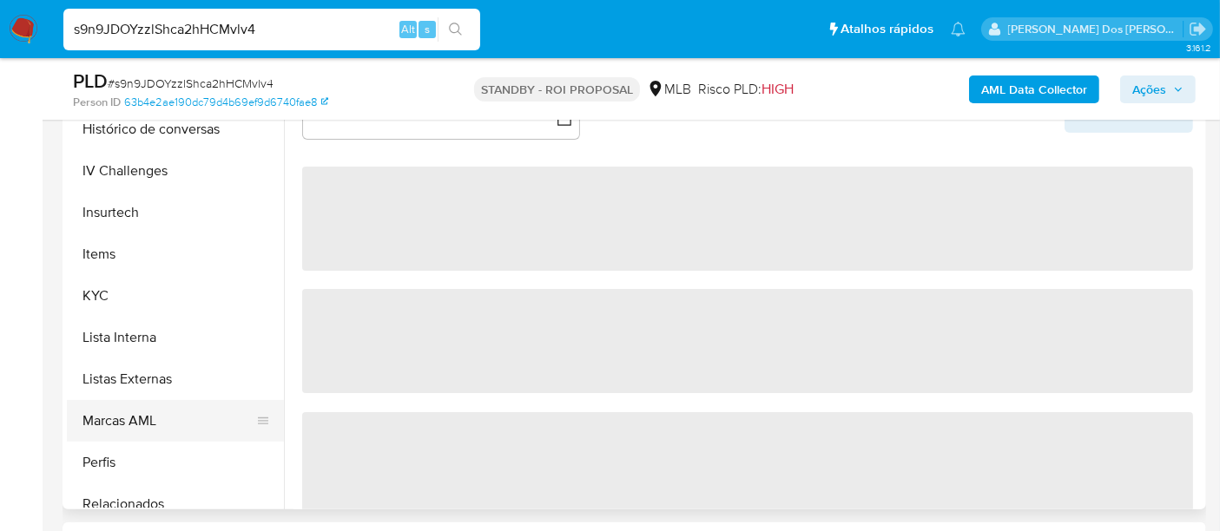
scroll to position [771, 0]
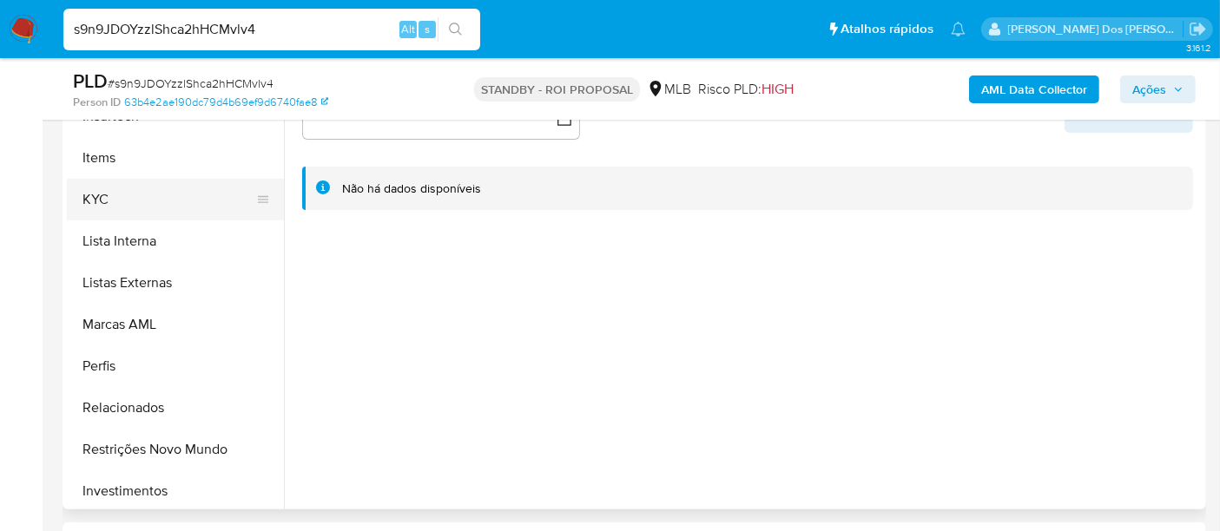
click at [90, 205] on button "KYC" at bounding box center [168, 200] width 203 height 42
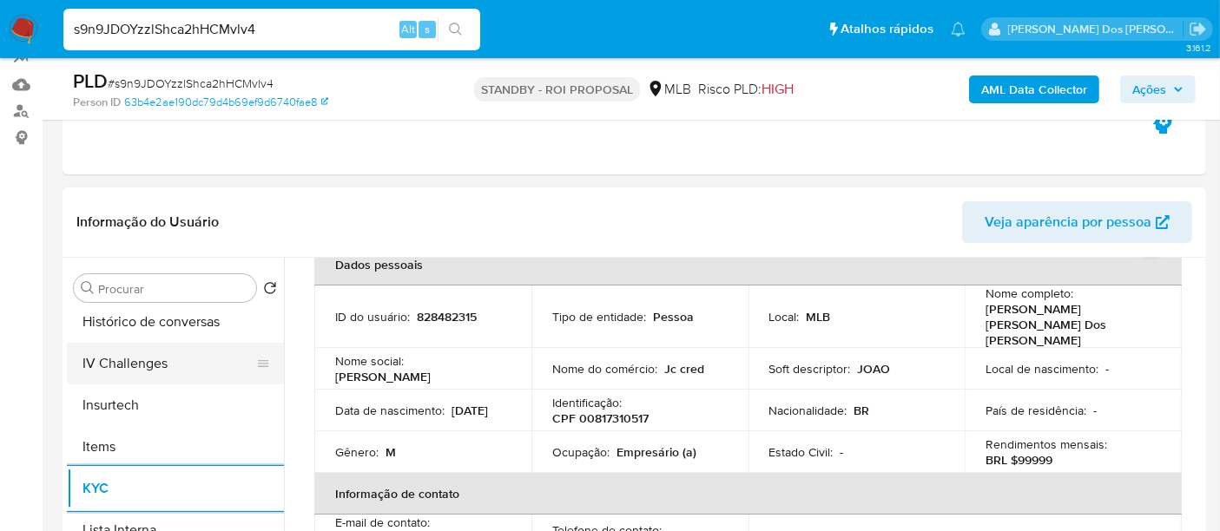
scroll to position [578, 0]
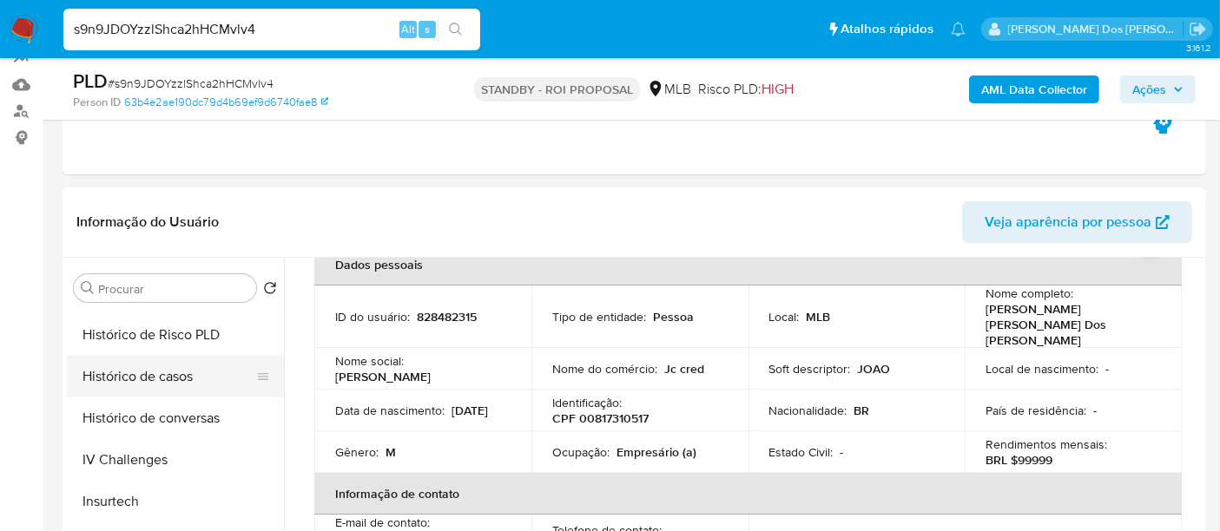
click at [133, 383] on button "Histórico de casos" at bounding box center [168, 377] width 203 height 42
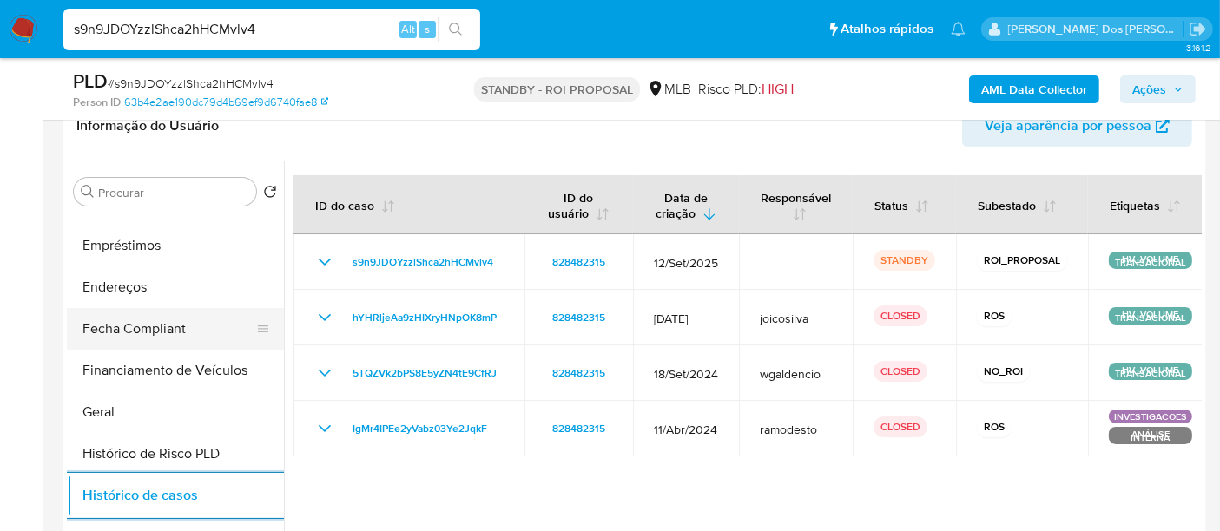
scroll to position [289, 0]
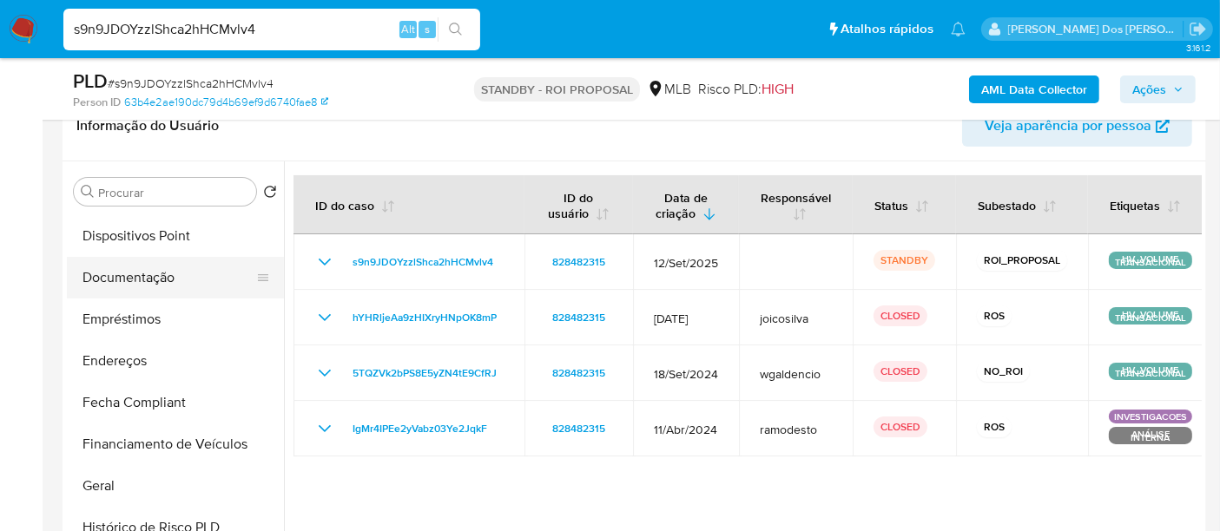
click at [146, 277] on button "Documentação" at bounding box center [168, 278] width 203 height 42
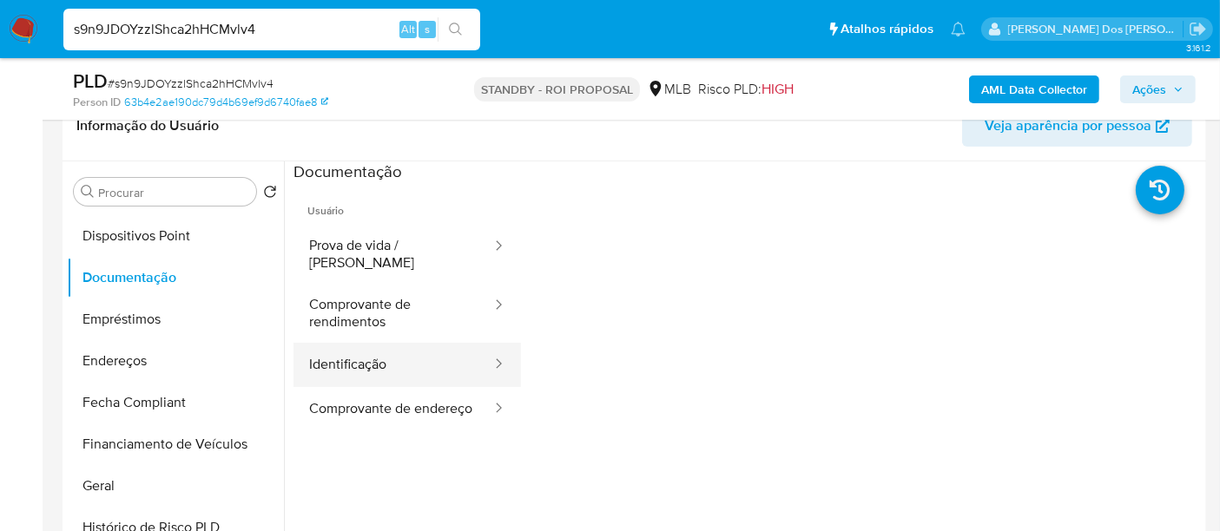
click at [327, 353] on button "Identificação" at bounding box center [393, 365] width 200 height 44
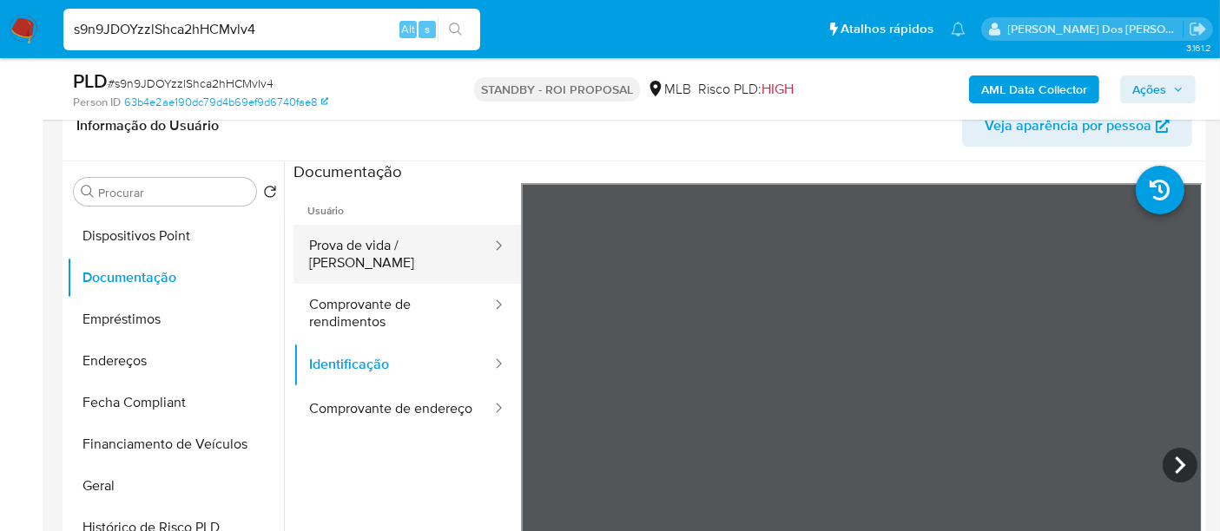
click at [385, 247] on button "Prova de vida / [PERSON_NAME]" at bounding box center [393, 254] width 200 height 59
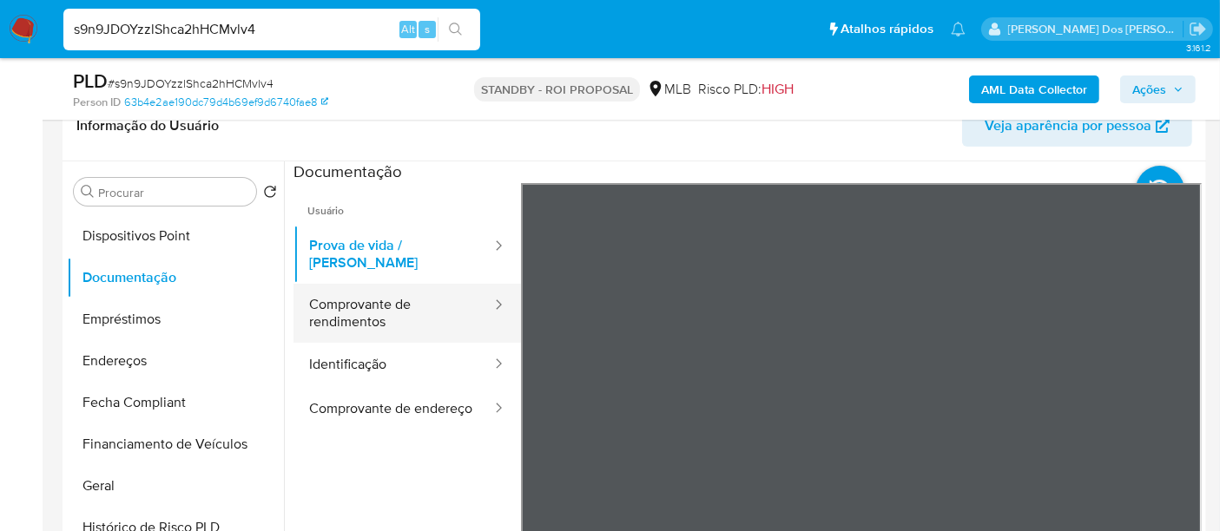
click at [342, 299] on button "Comprovante de rendimentos" at bounding box center [393, 313] width 200 height 59
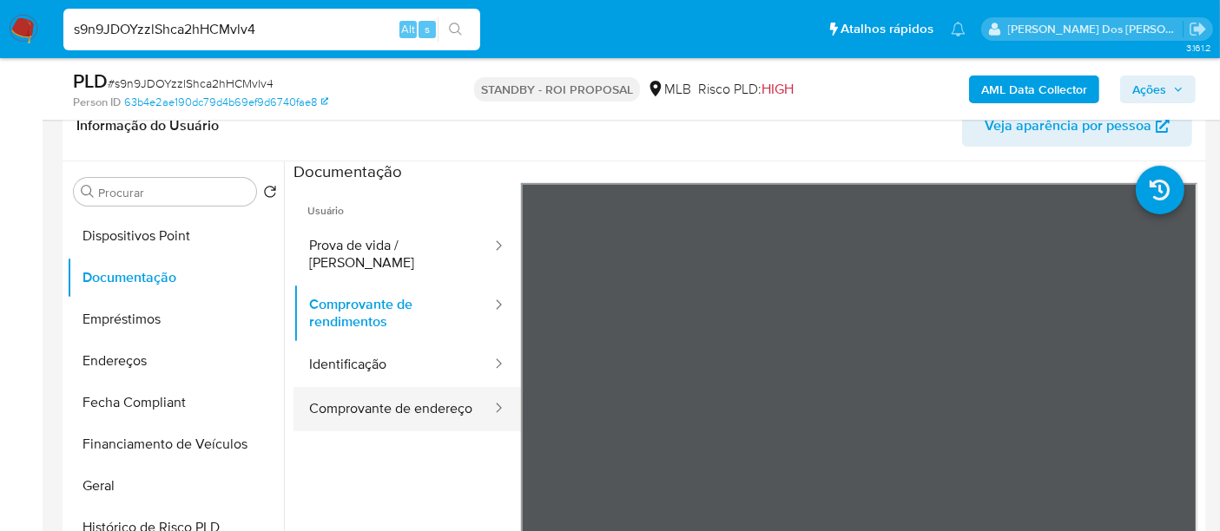
click at [315, 391] on button "Comprovante de endereço" at bounding box center [393, 409] width 200 height 44
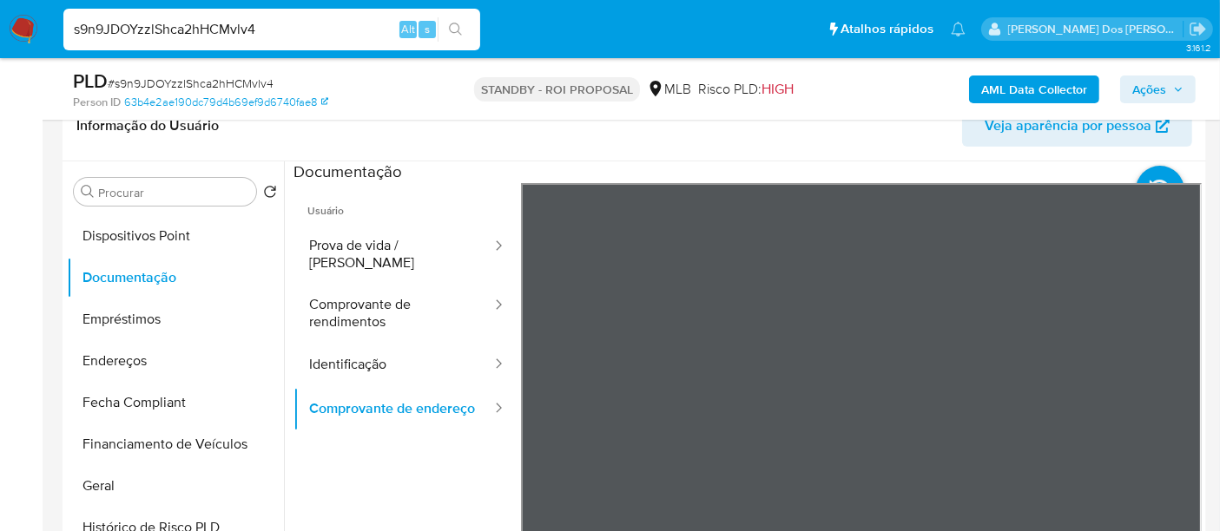
click at [857, 148] on div "Informação do Usuário Veja aparência por pessoa Procurar Retornar ao pedido pad…" at bounding box center [633, 348] width 1143 height 515
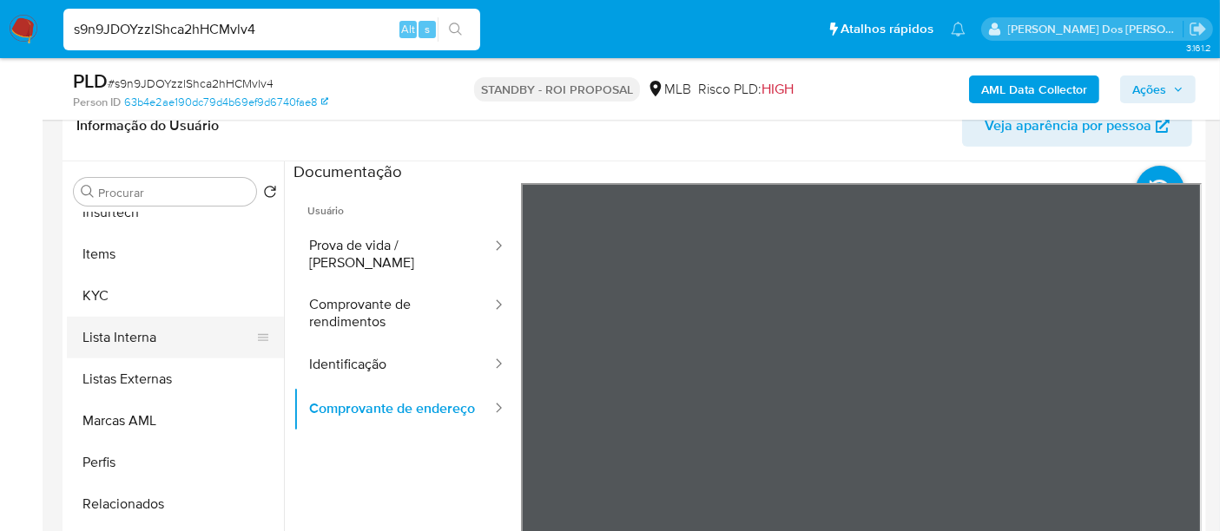
scroll to position [899, 0]
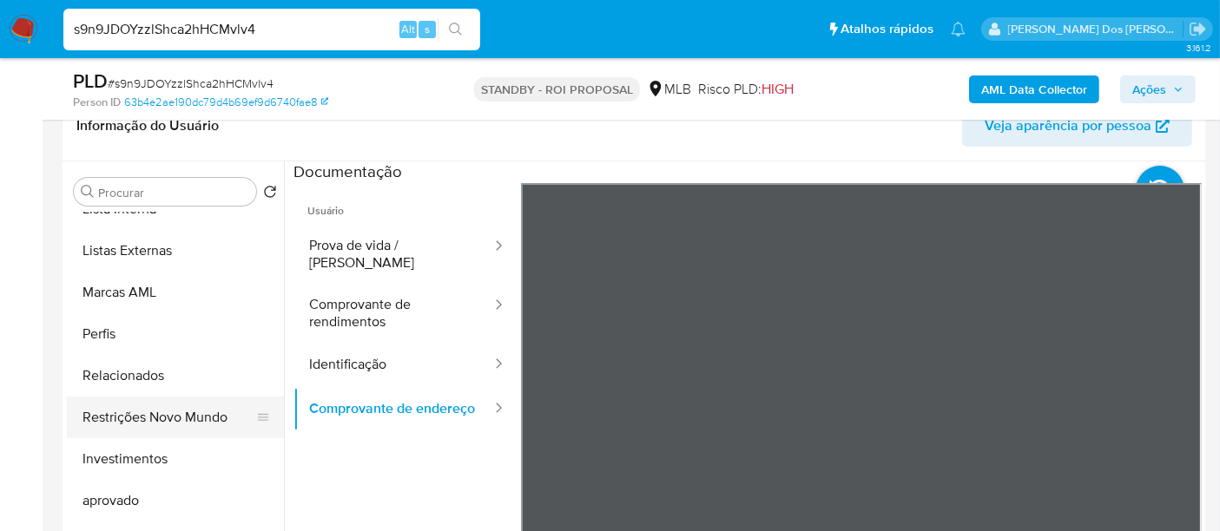
click at [201, 424] on button "Restrições Novo Mundo" at bounding box center [168, 418] width 203 height 42
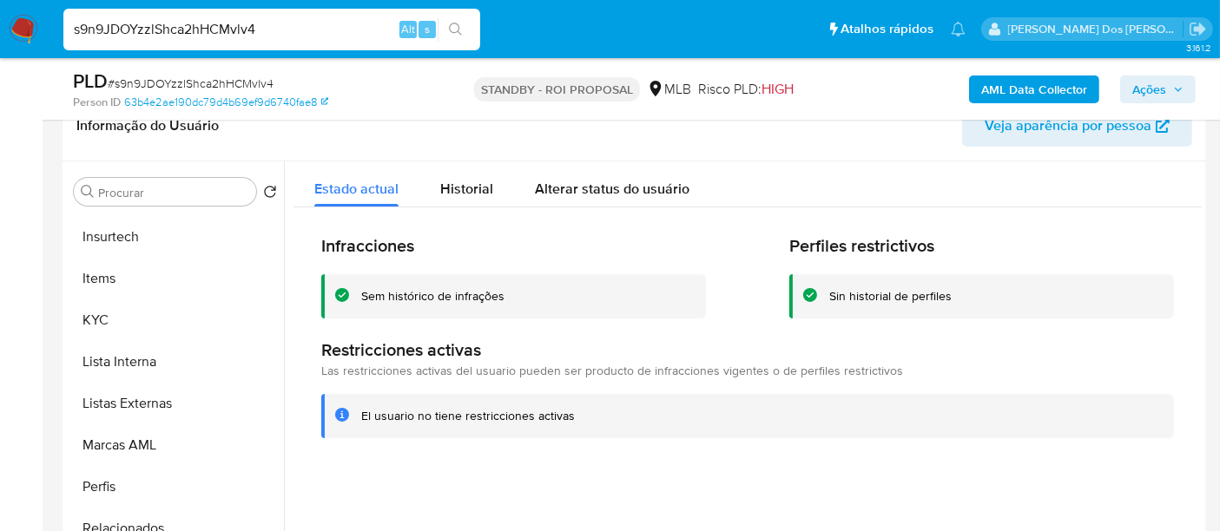
scroll to position [513, 0]
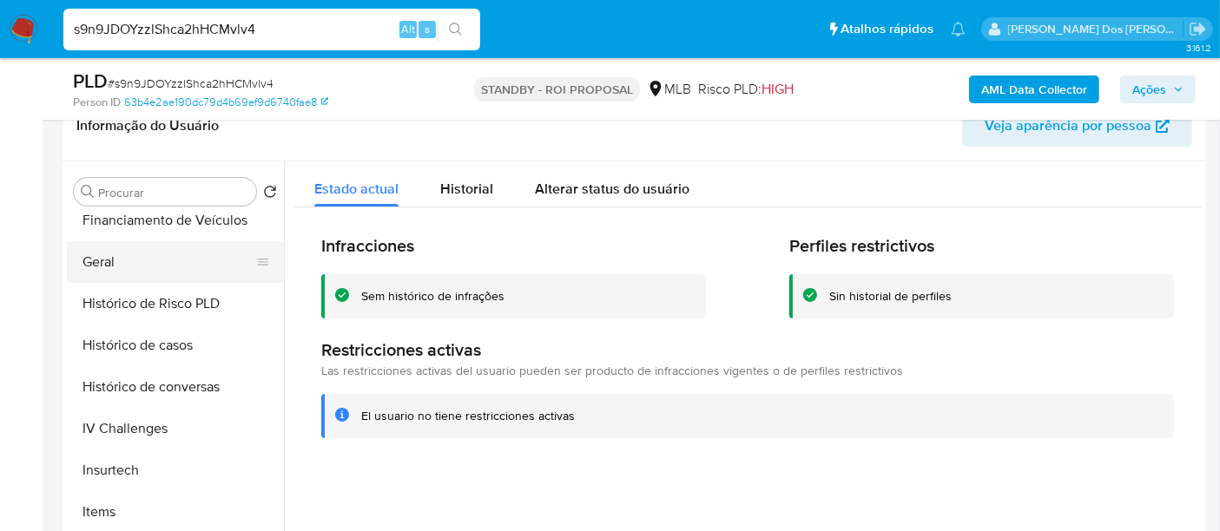
click at [98, 278] on button "Geral" at bounding box center [168, 262] width 203 height 42
